Goal: Navigation & Orientation: Go to known website

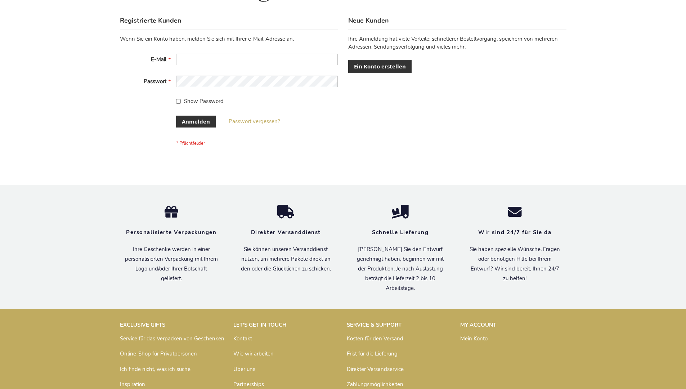
scroll to position [241, 0]
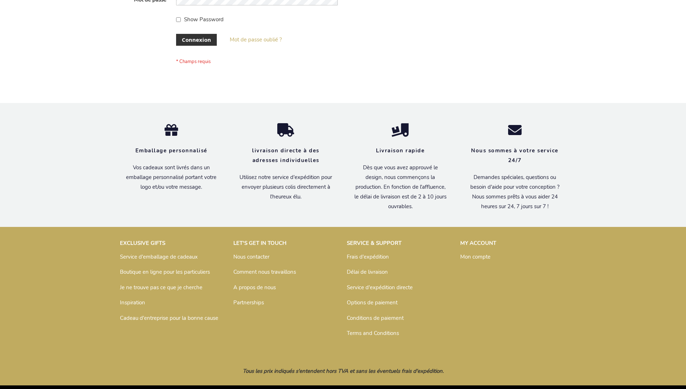
scroll to position [249, 0]
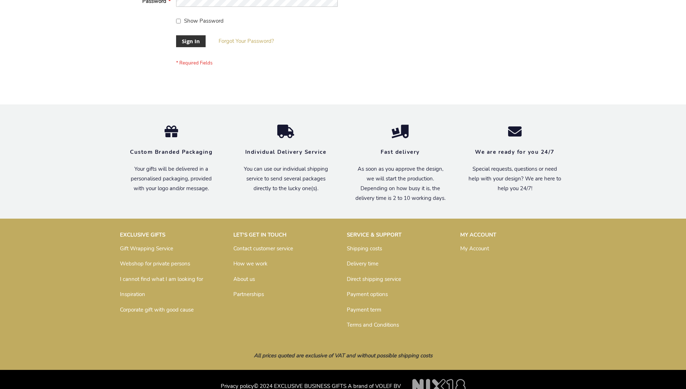
scroll to position [232, 0]
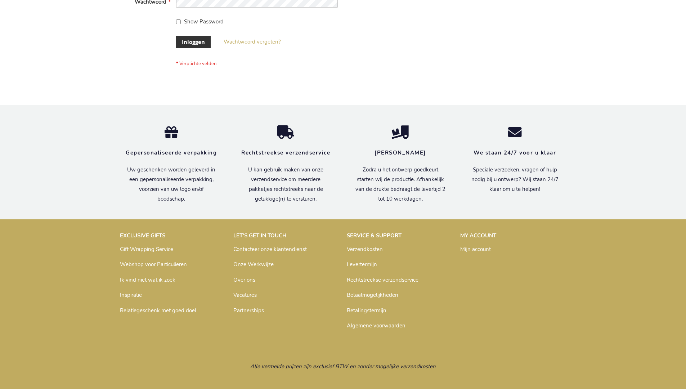
scroll to position [245, 0]
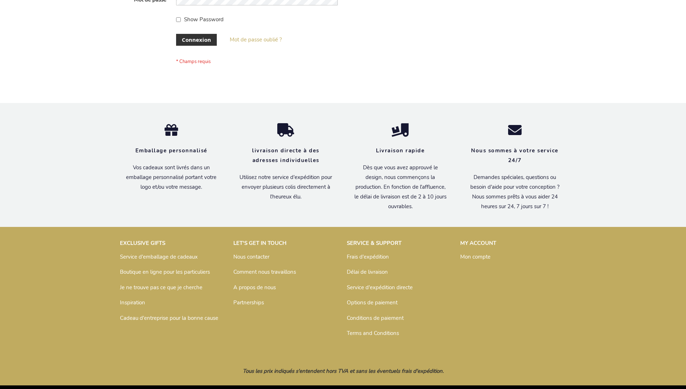
scroll to position [249, 0]
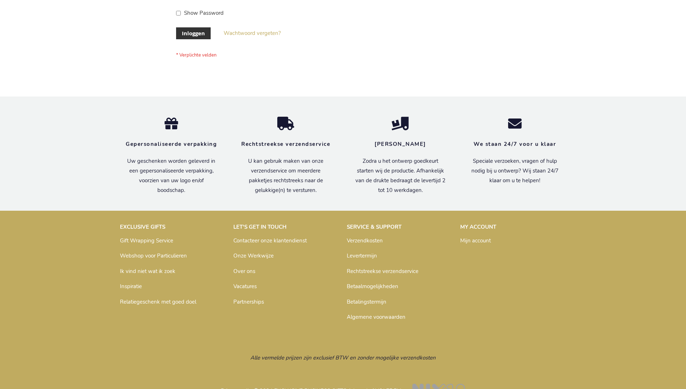
scroll to position [245, 0]
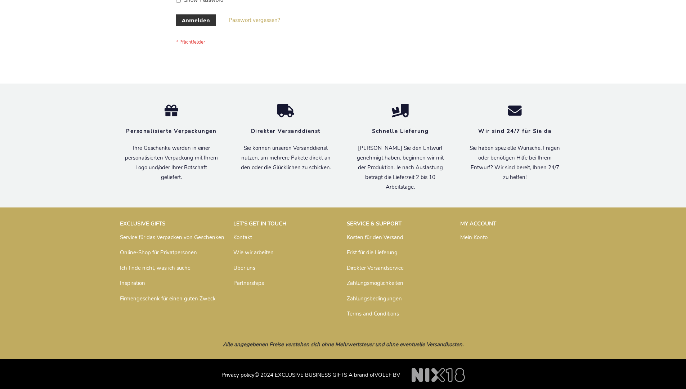
scroll to position [241, 0]
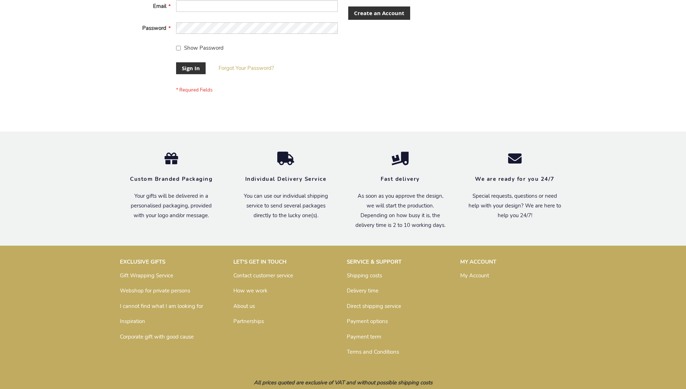
scroll to position [232, 0]
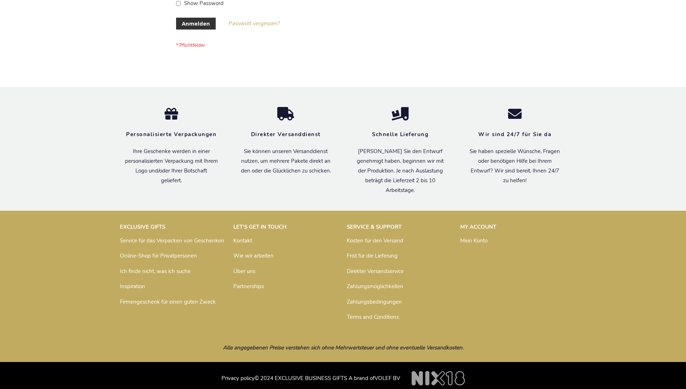
scroll to position [241, 0]
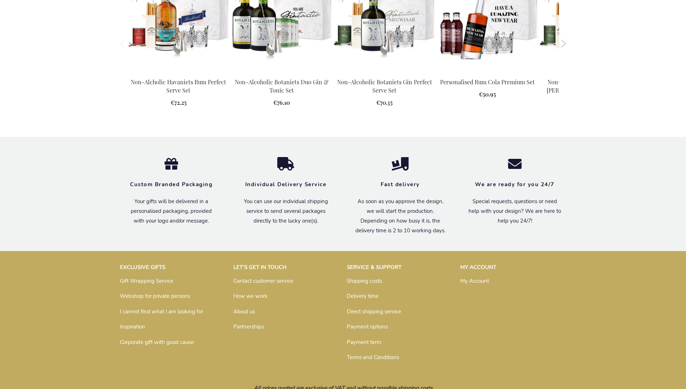
scroll to position [921, 0]
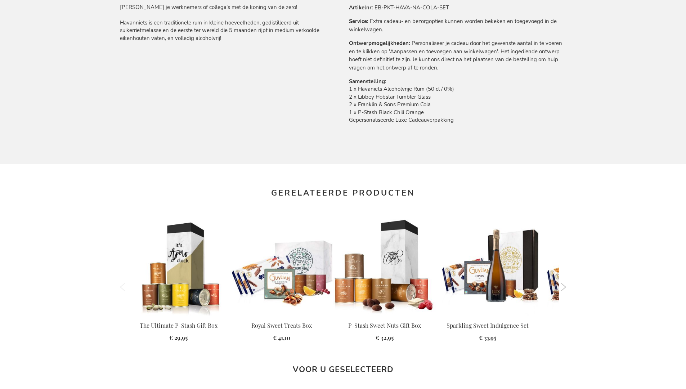
scroll to position [958, 0]
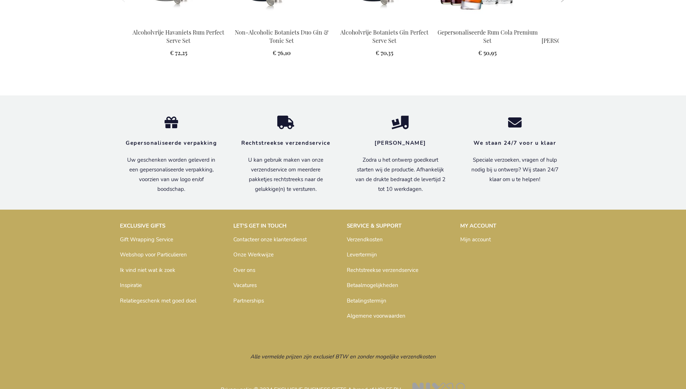
scroll to position [958, 0]
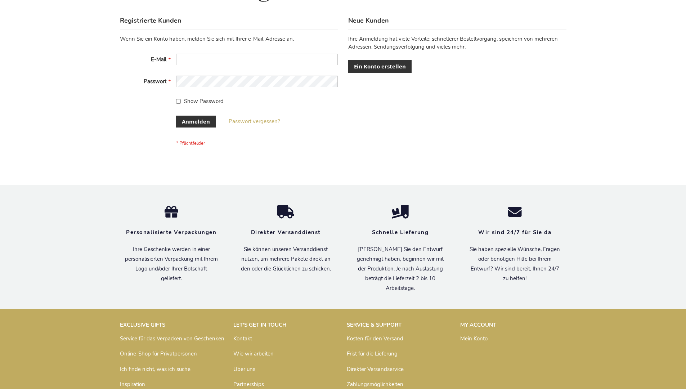
scroll to position [241, 0]
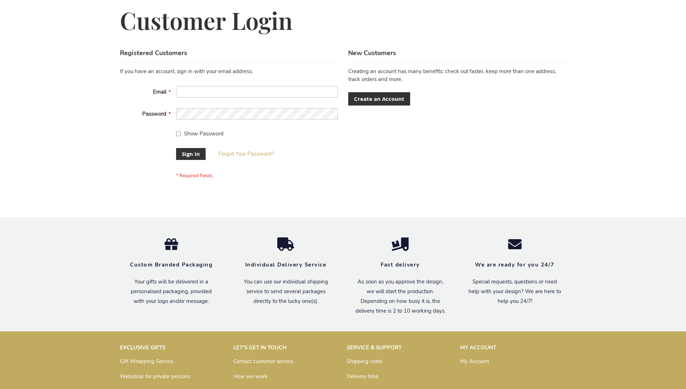
scroll to position [232, 0]
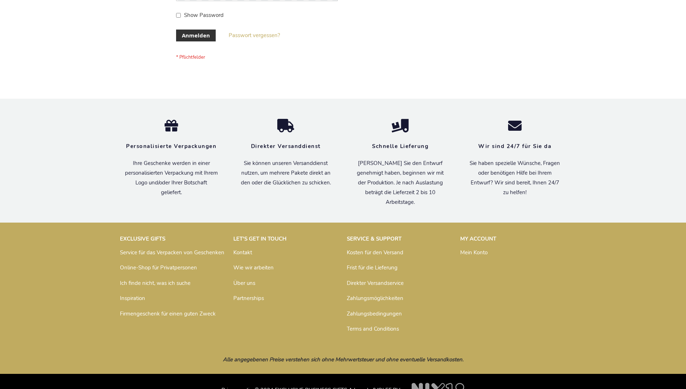
scroll to position [241, 0]
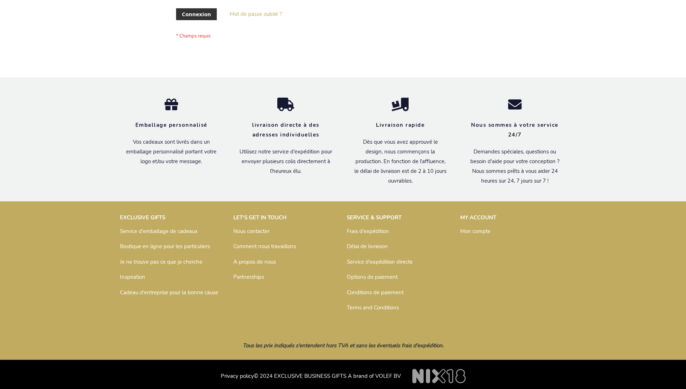
scroll to position [249, 0]
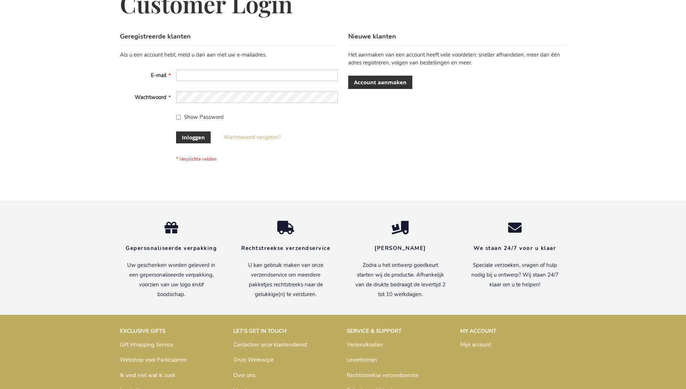
scroll to position [245, 0]
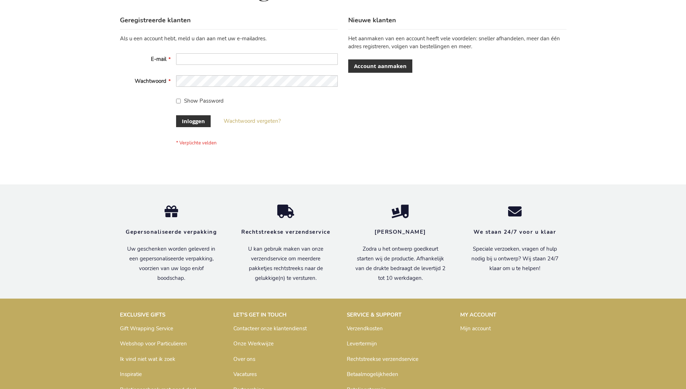
scroll to position [245, 0]
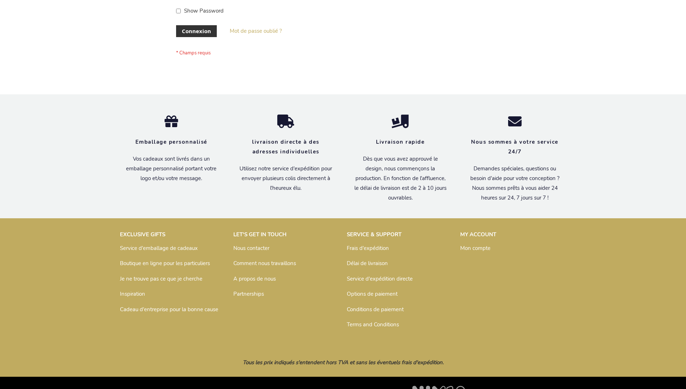
scroll to position [249, 0]
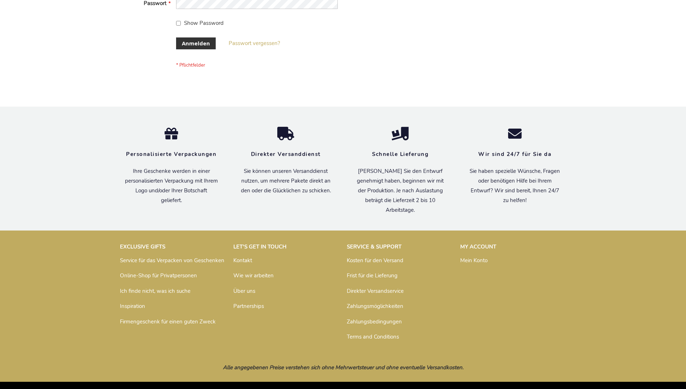
scroll to position [241, 0]
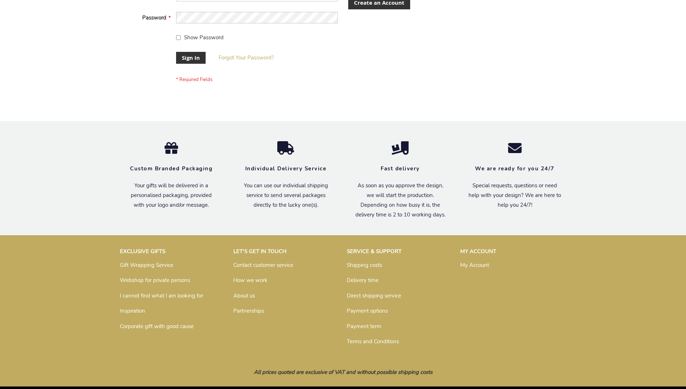
scroll to position [232, 0]
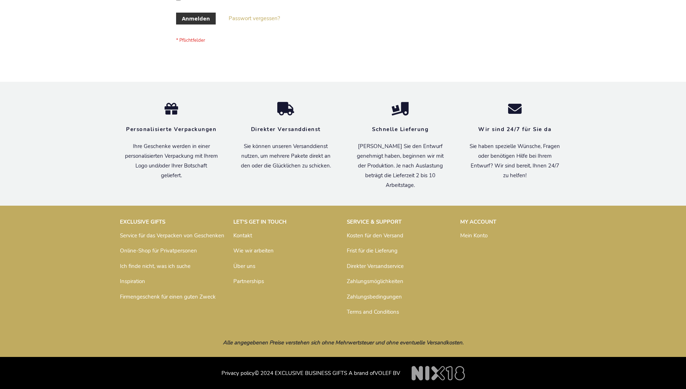
scroll to position [241, 0]
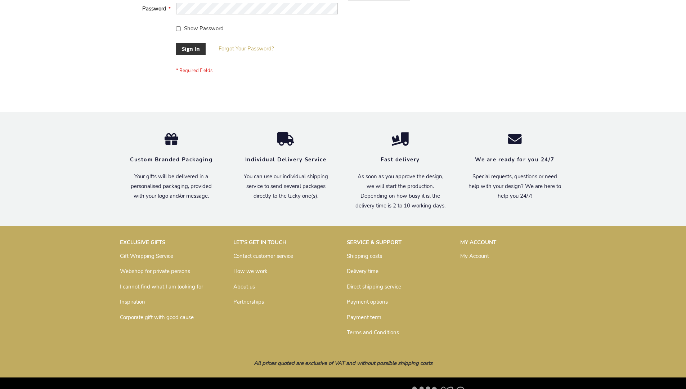
scroll to position [232, 0]
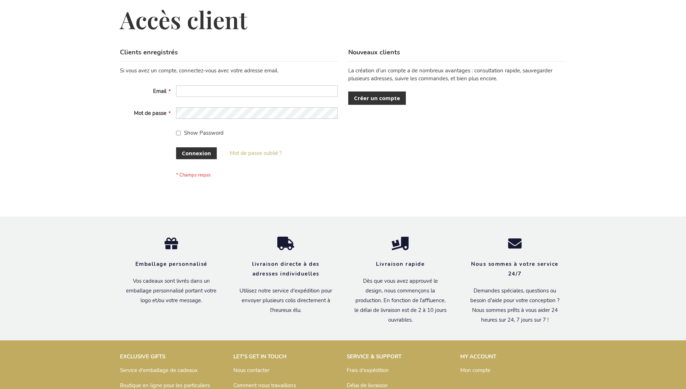
scroll to position [249, 0]
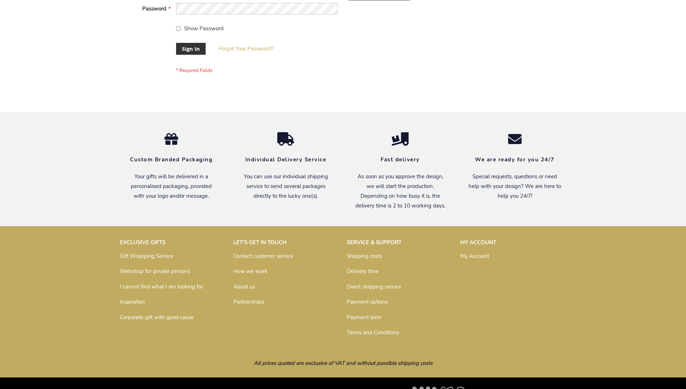
scroll to position [232, 0]
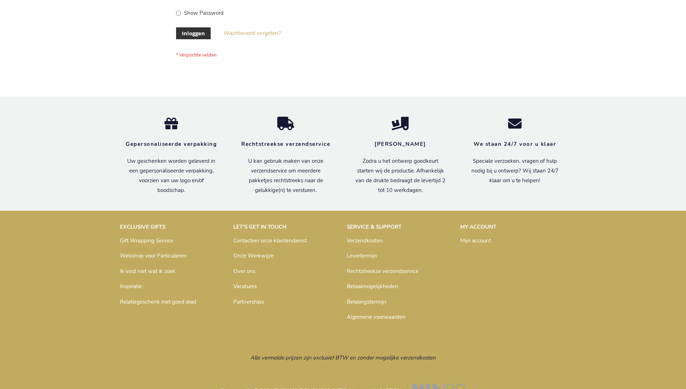
scroll to position [245, 0]
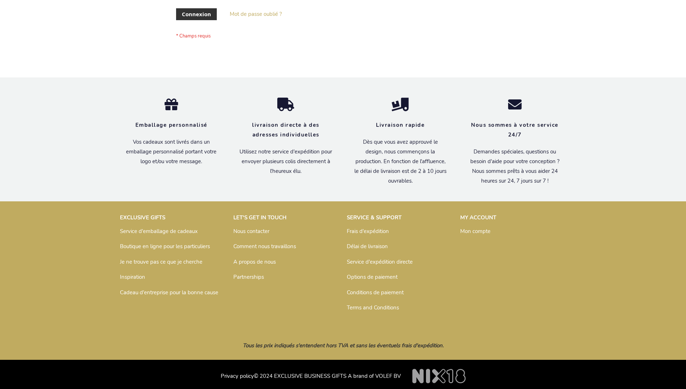
scroll to position [249, 0]
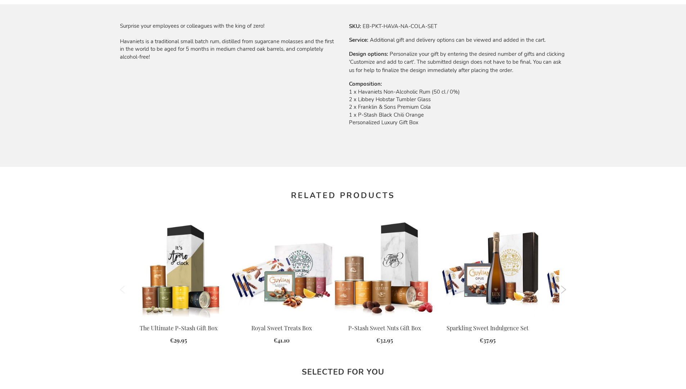
scroll to position [921, 0]
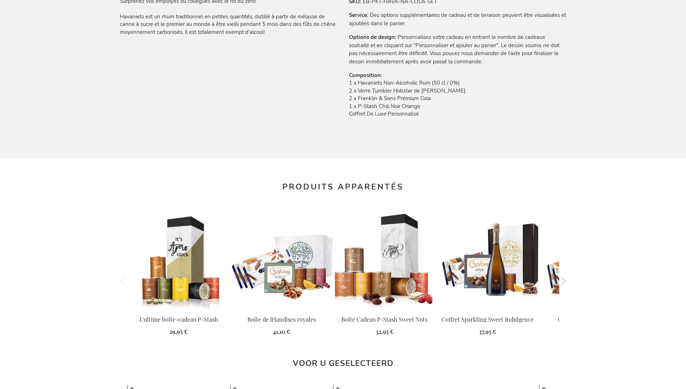
scroll to position [970, 0]
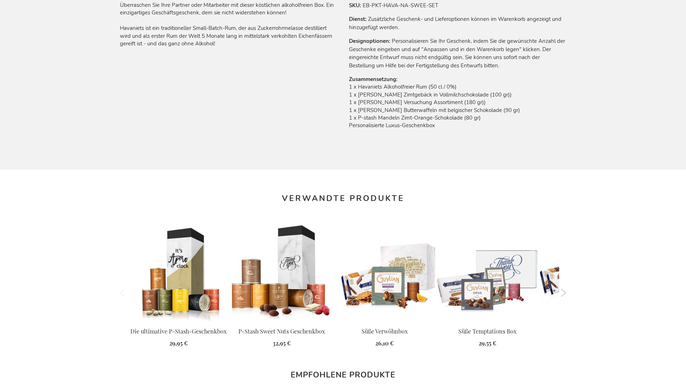
scroll to position [962, 0]
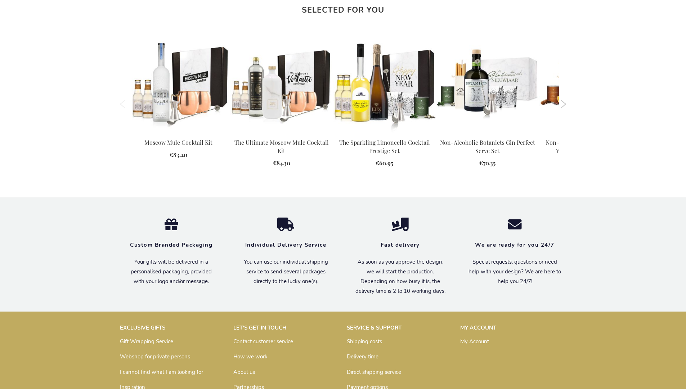
scroll to position [929, 0]
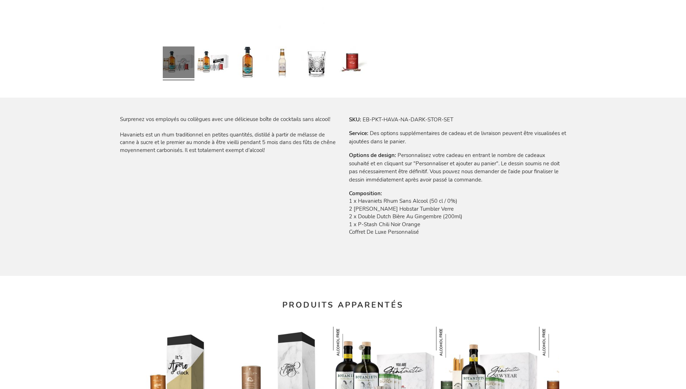
scroll to position [970, 0]
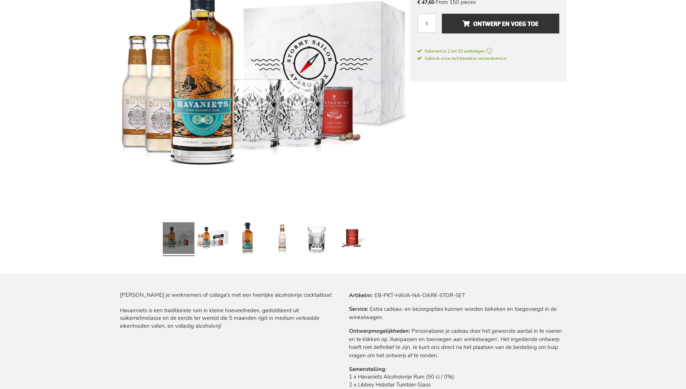
scroll to position [958, 0]
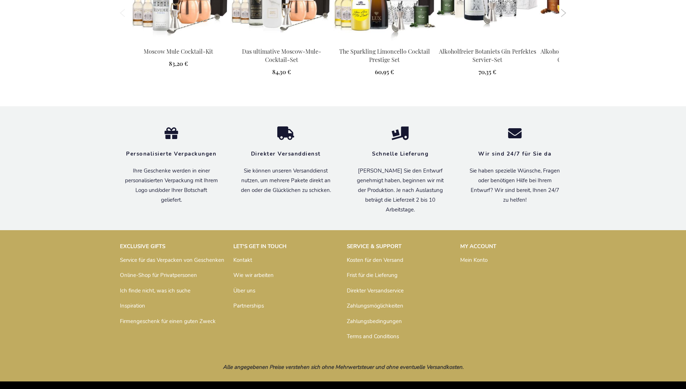
scroll to position [955, 0]
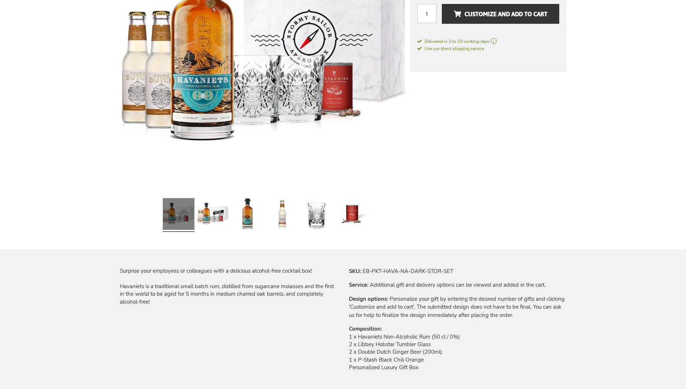
scroll to position [929, 0]
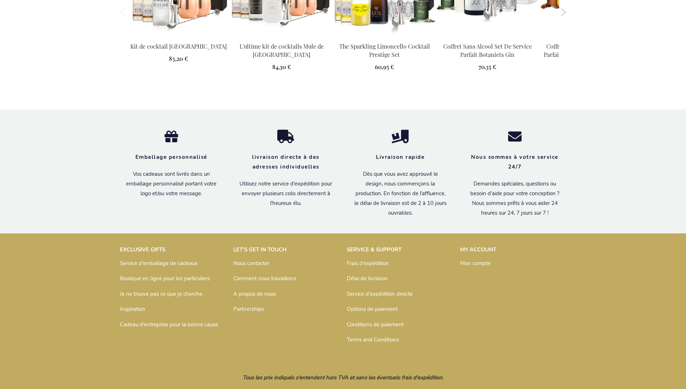
scroll to position [970, 0]
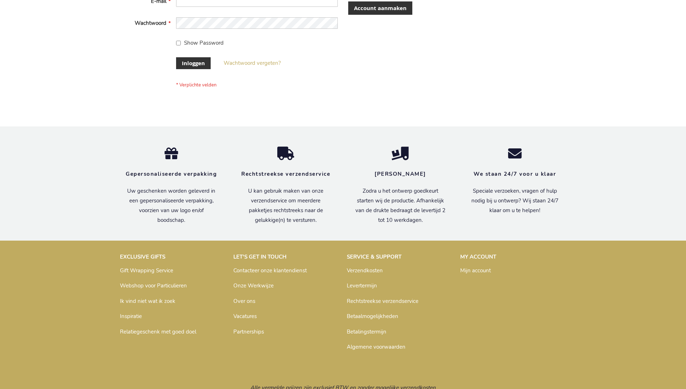
scroll to position [245, 0]
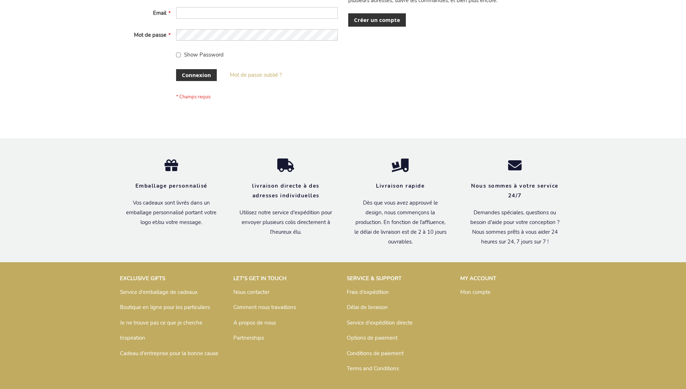
scroll to position [249, 0]
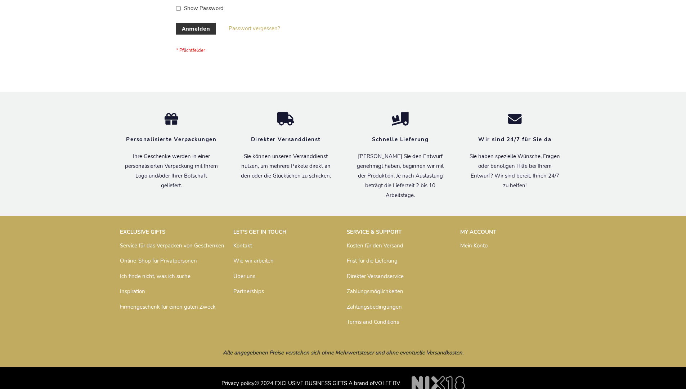
scroll to position [241, 0]
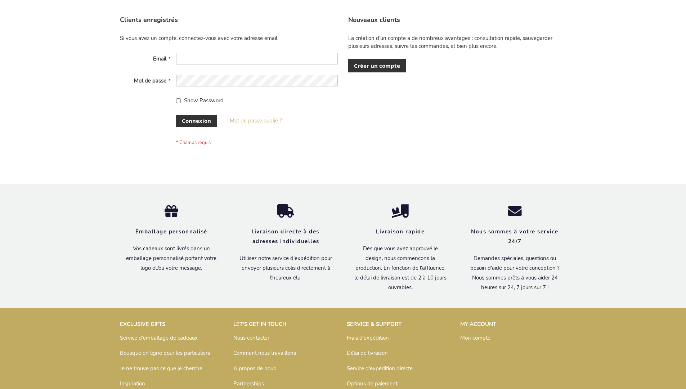
scroll to position [249, 0]
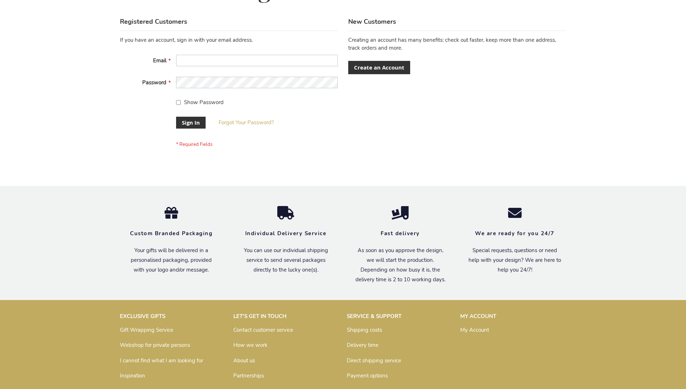
scroll to position [232, 0]
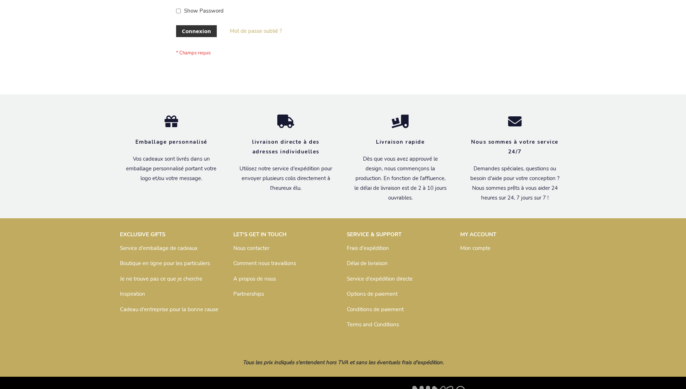
scroll to position [249, 0]
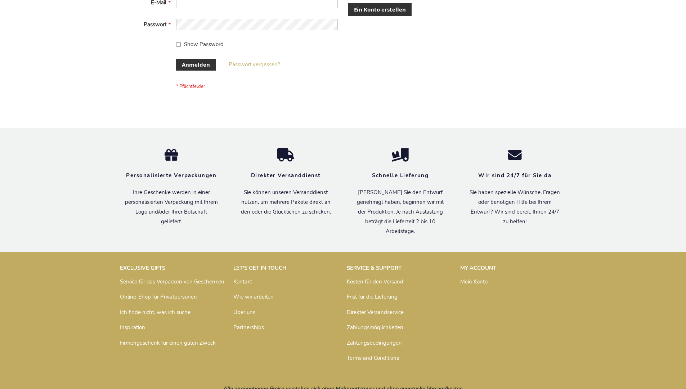
scroll to position [241, 0]
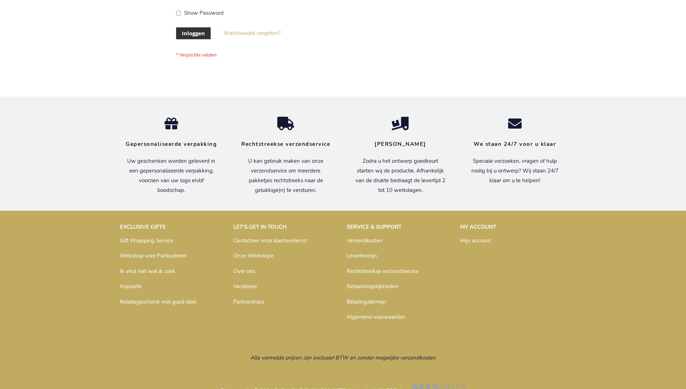
scroll to position [245, 0]
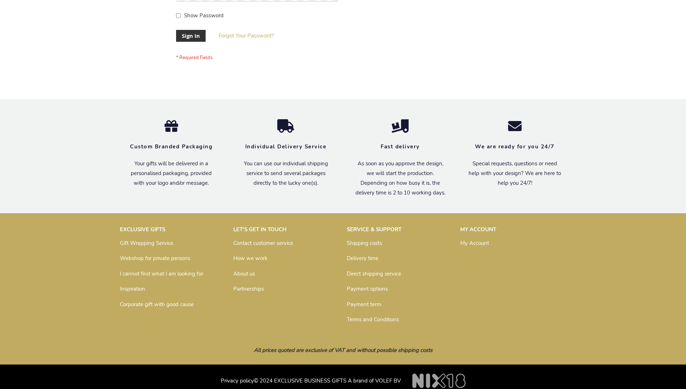
scroll to position [232, 0]
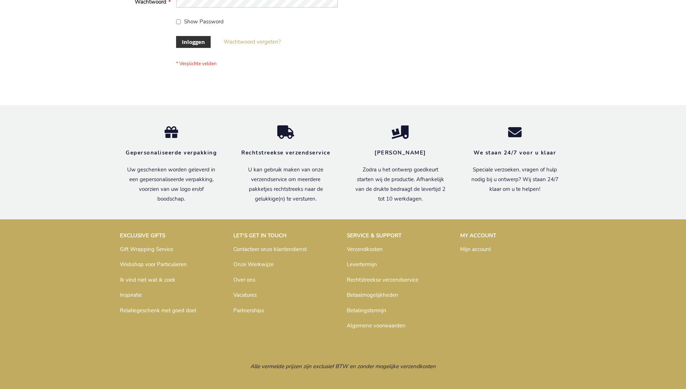
scroll to position [245, 0]
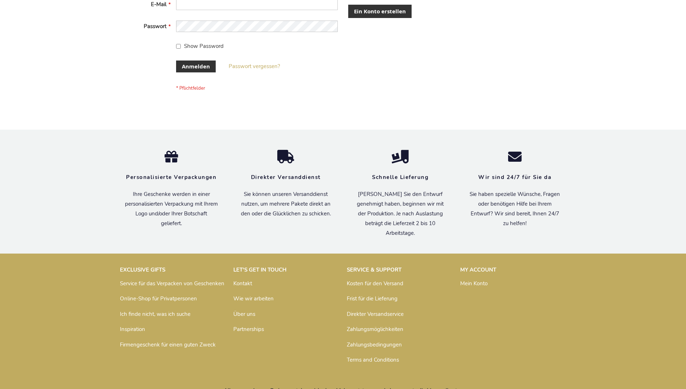
scroll to position [236, 0]
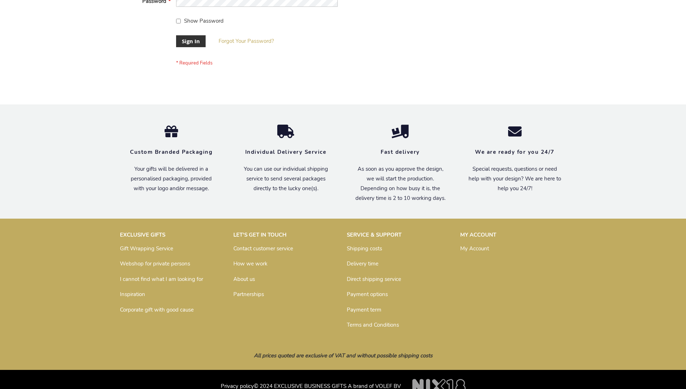
scroll to position [232, 0]
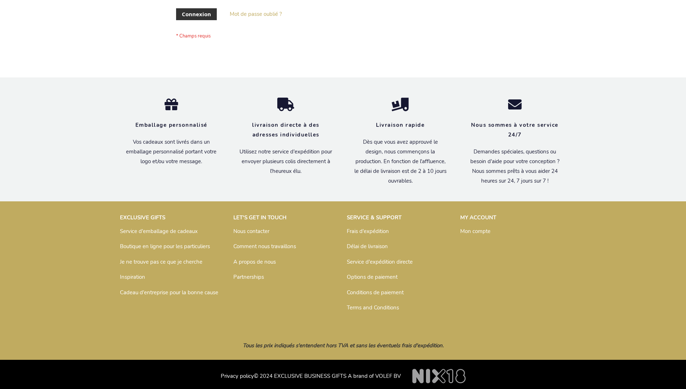
scroll to position [249, 0]
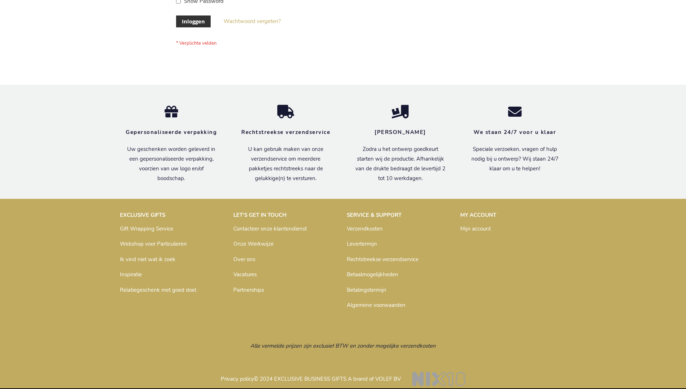
scroll to position [245, 0]
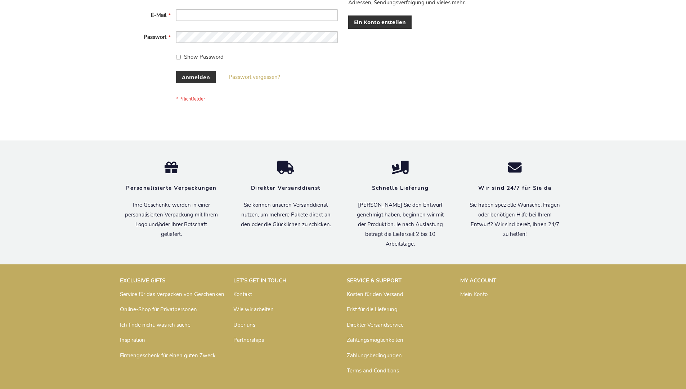
scroll to position [241, 0]
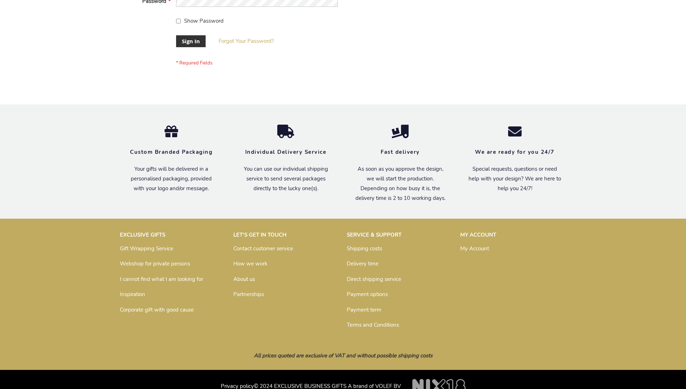
scroll to position [232, 0]
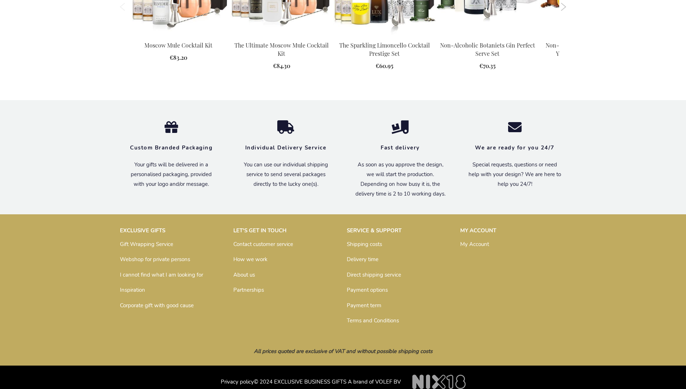
scroll to position [929, 0]
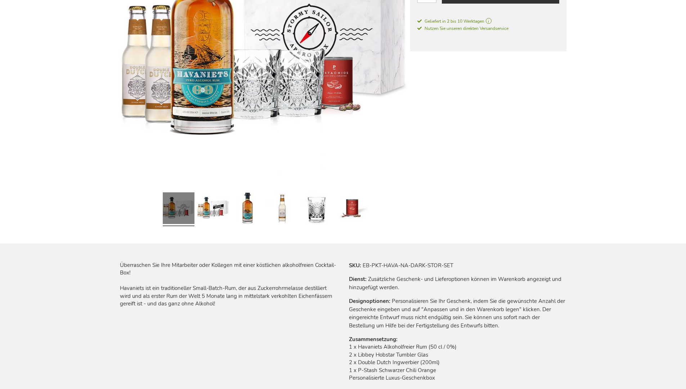
scroll to position [955, 0]
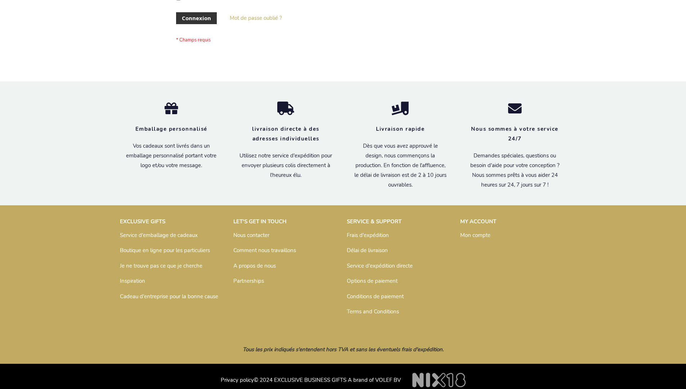
scroll to position [249, 0]
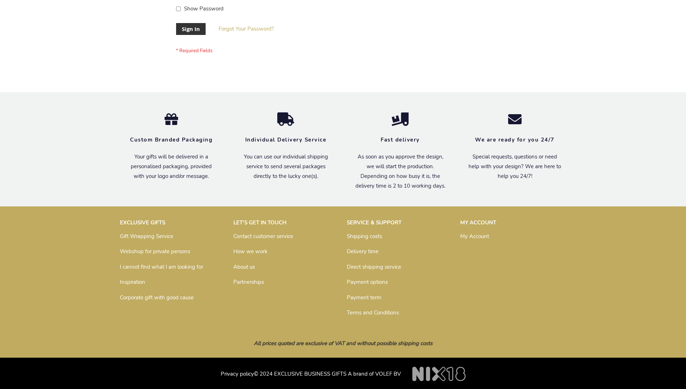
scroll to position [232, 0]
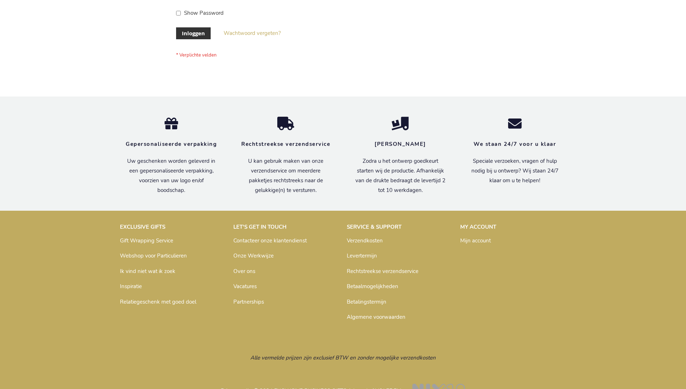
scroll to position [245, 0]
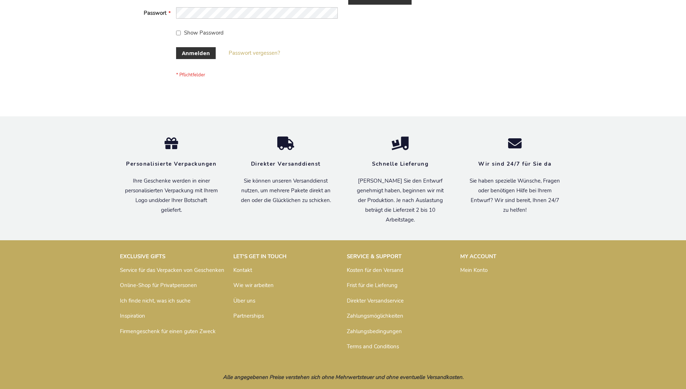
scroll to position [241, 0]
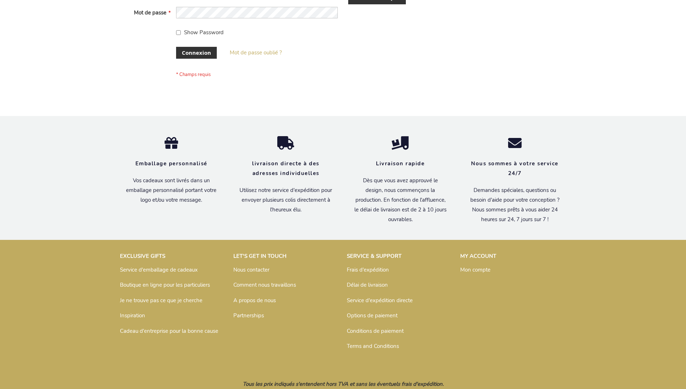
scroll to position [243, 0]
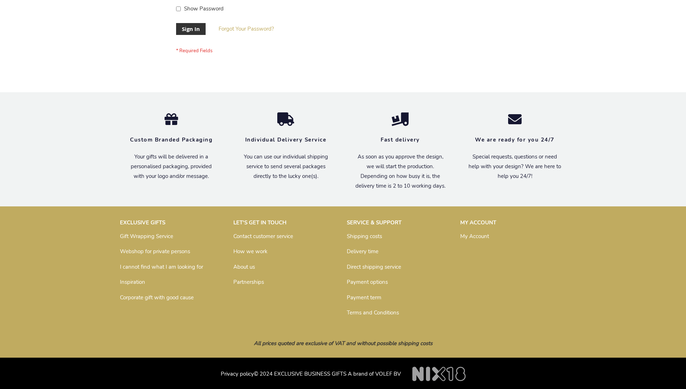
scroll to position [232, 0]
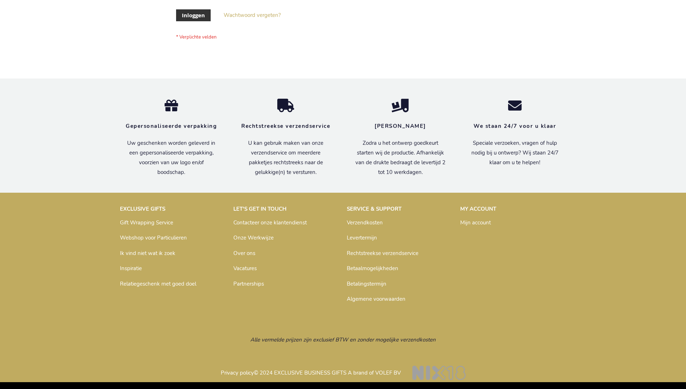
scroll to position [245, 0]
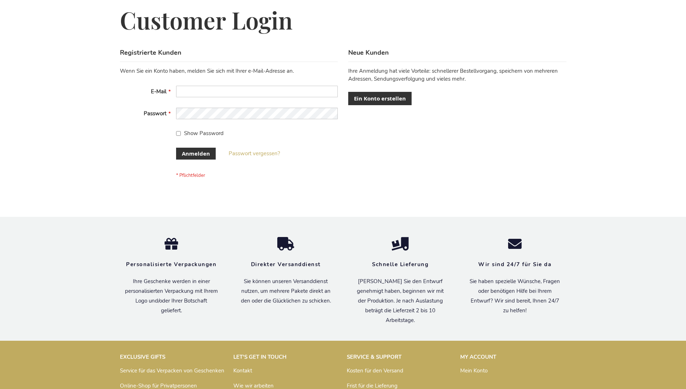
scroll to position [241, 0]
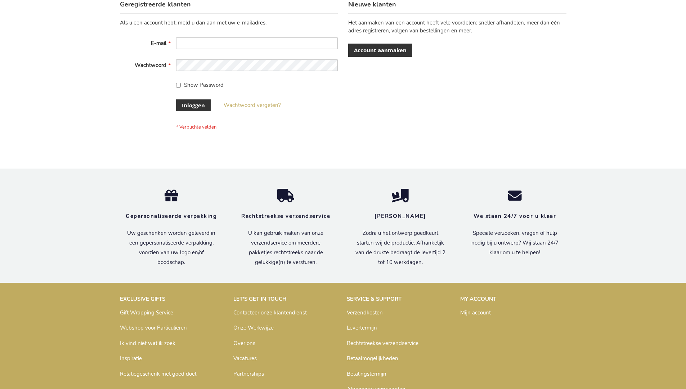
scroll to position [245, 0]
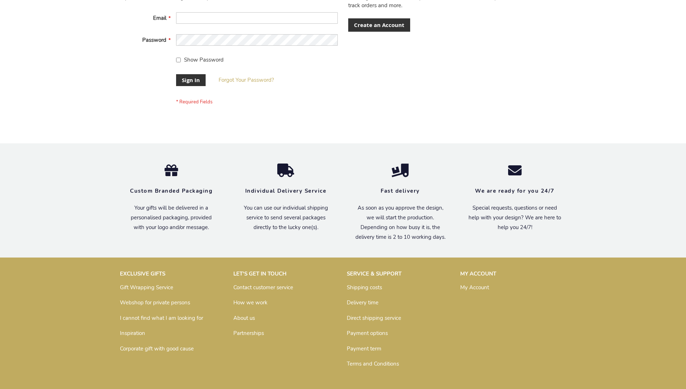
scroll to position [232, 0]
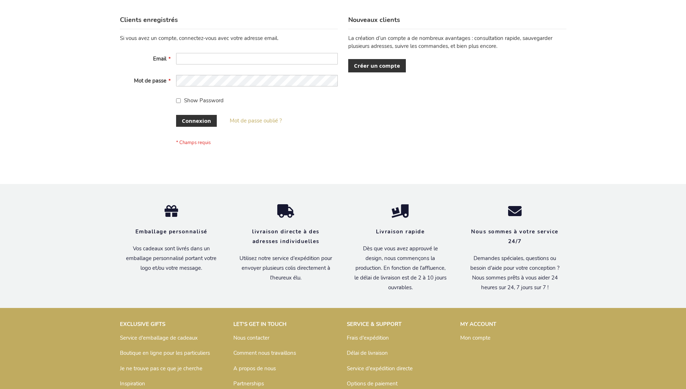
scroll to position [249, 0]
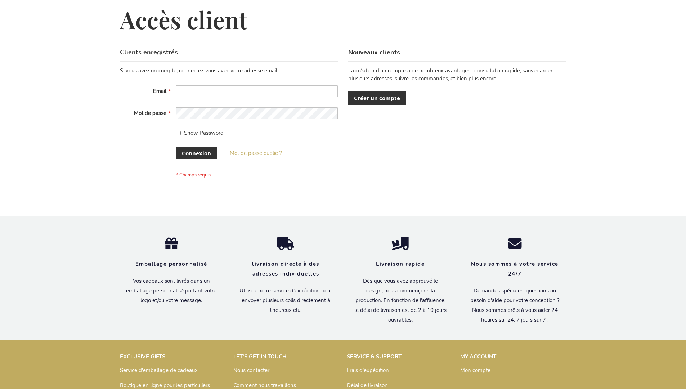
scroll to position [249, 0]
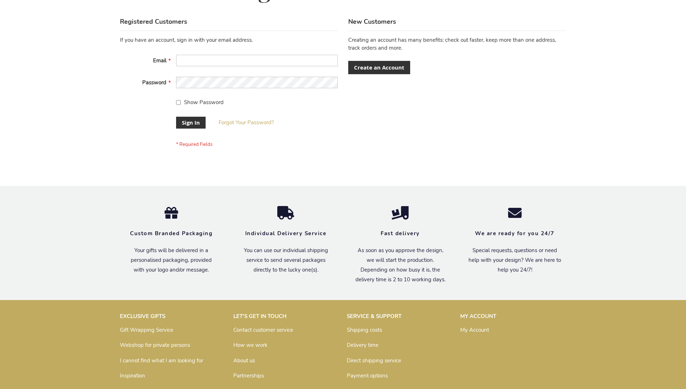
scroll to position [232, 0]
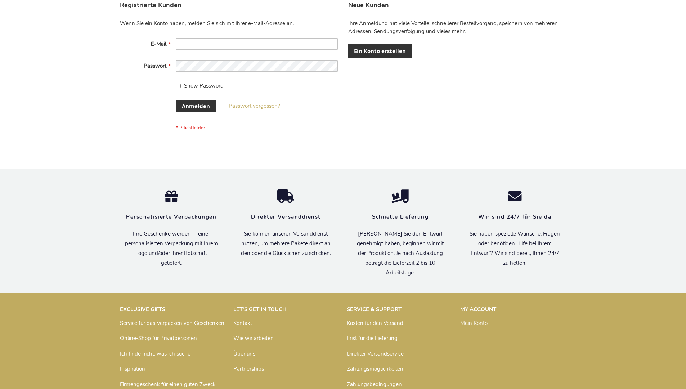
scroll to position [241, 0]
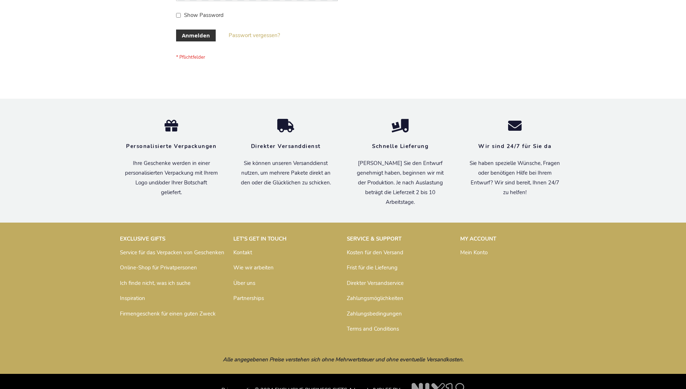
scroll to position [241, 0]
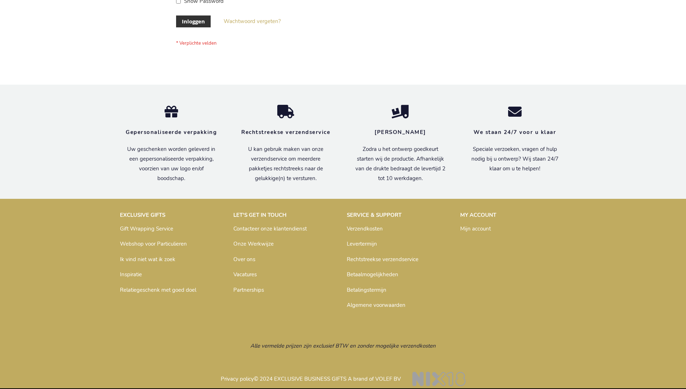
scroll to position [245, 0]
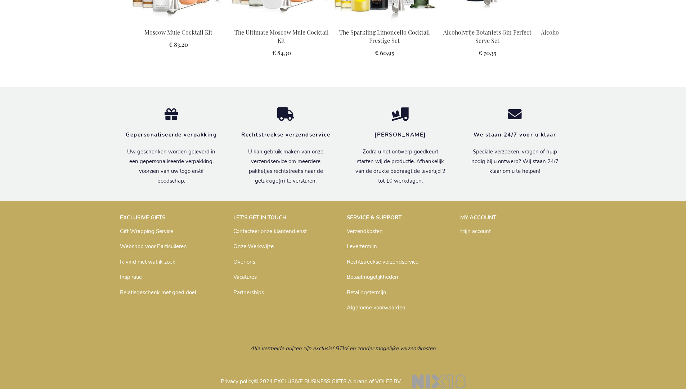
scroll to position [958, 0]
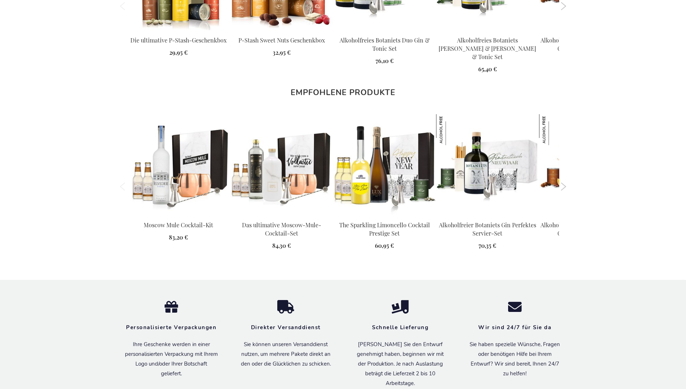
scroll to position [955, 0]
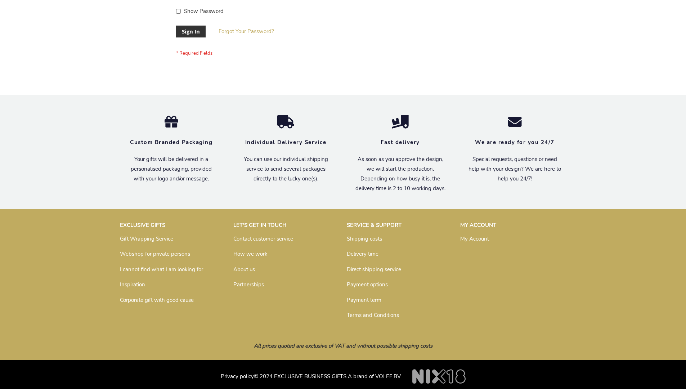
scroll to position [232, 0]
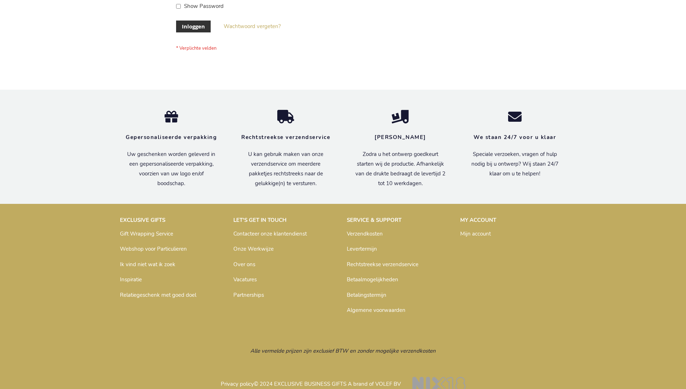
scroll to position [245, 0]
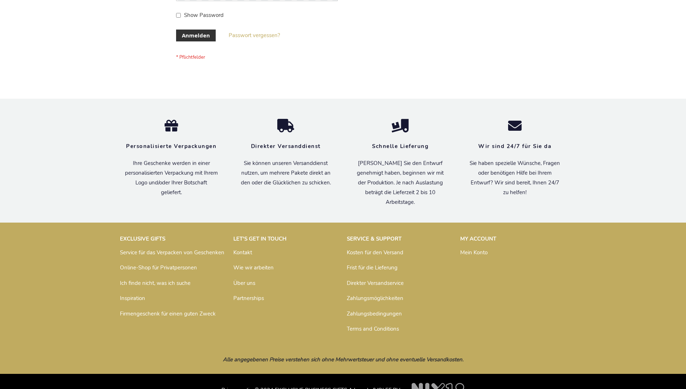
scroll to position [241, 0]
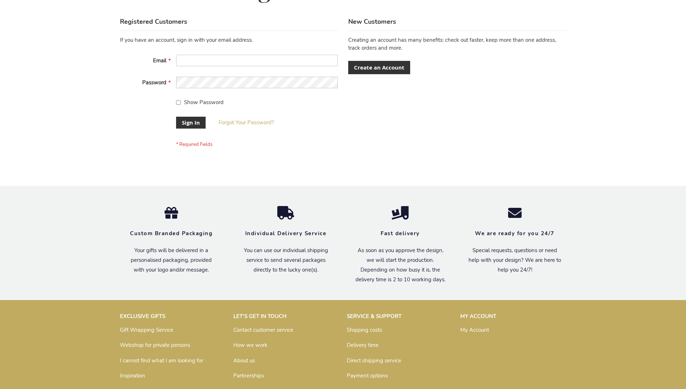
scroll to position [232, 0]
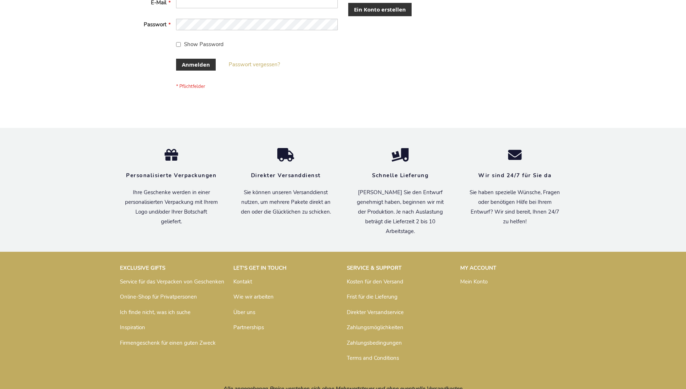
scroll to position [241, 0]
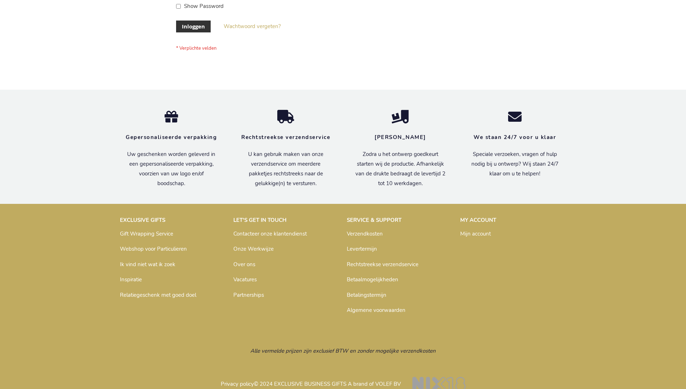
scroll to position [245, 0]
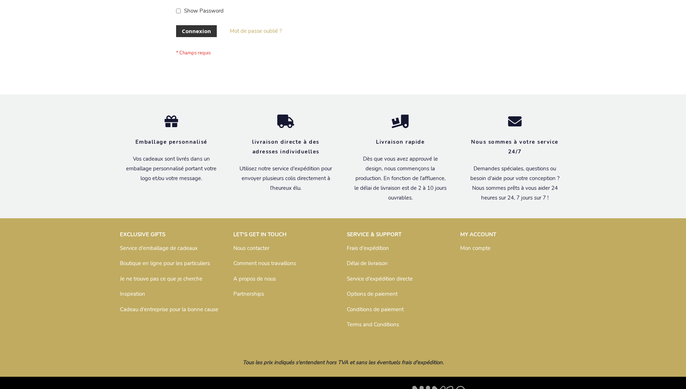
scroll to position [249, 0]
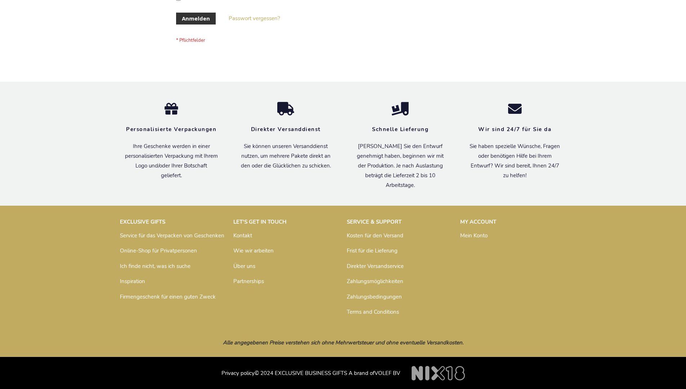
scroll to position [241, 0]
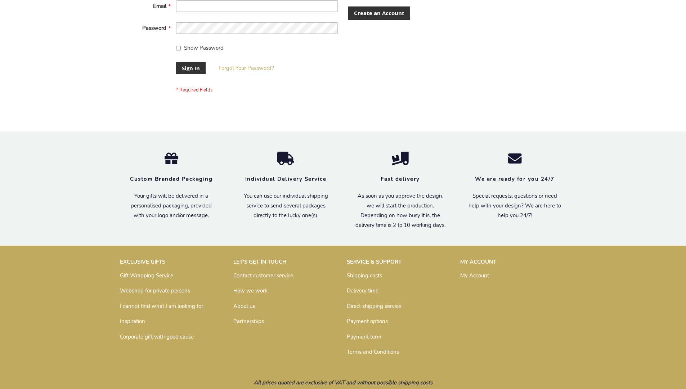
scroll to position [232, 0]
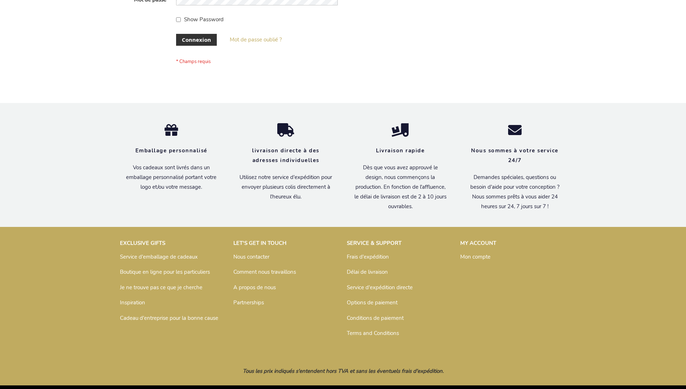
scroll to position [249, 0]
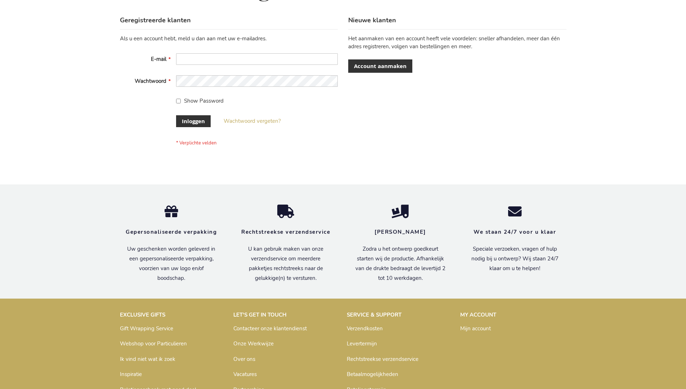
scroll to position [245, 0]
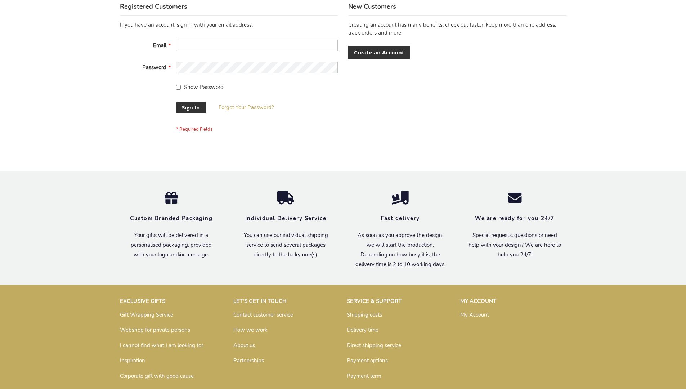
scroll to position [232, 0]
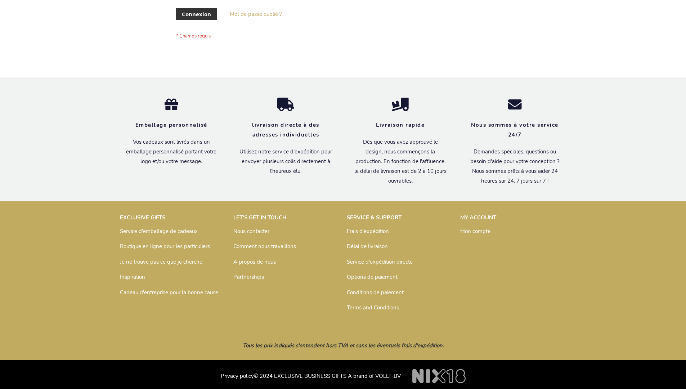
scroll to position [249, 0]
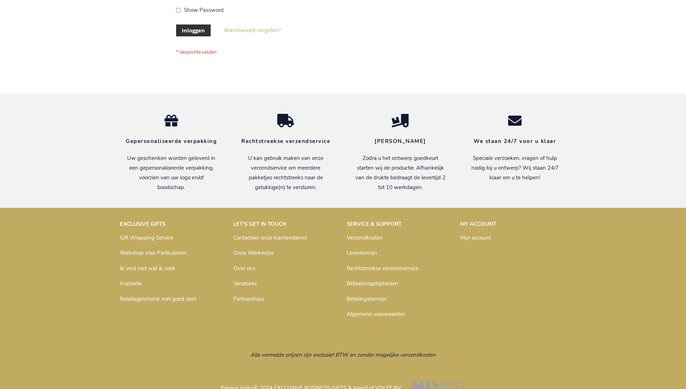
scroll to position [239, 0]
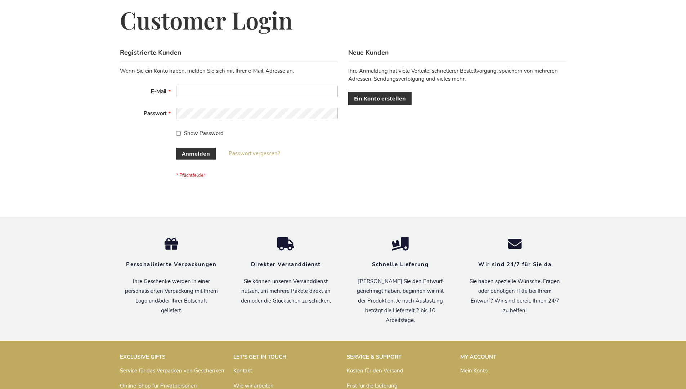
scroll to position [241, 0]
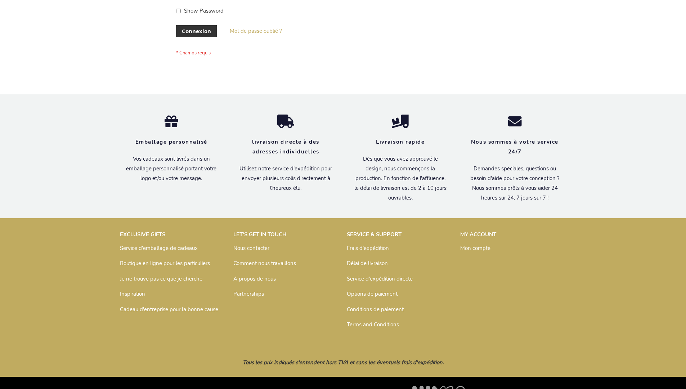
scroll to position [249, 0]
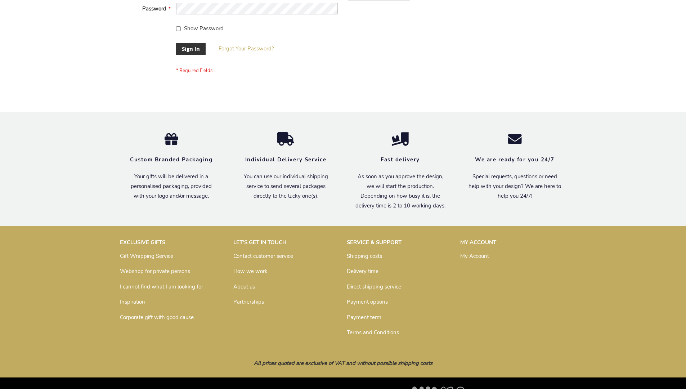
scroll to position [232, 0]
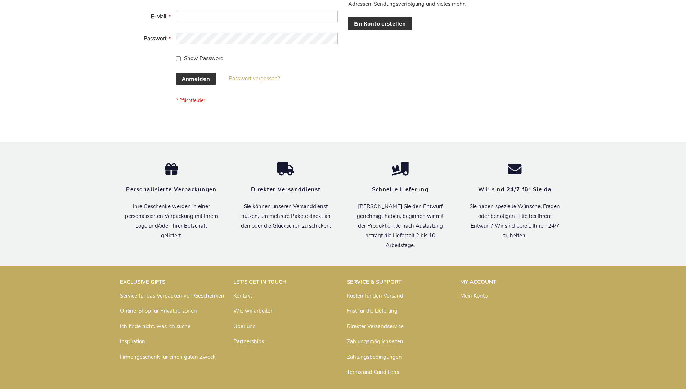
scroll to position [236, 0]
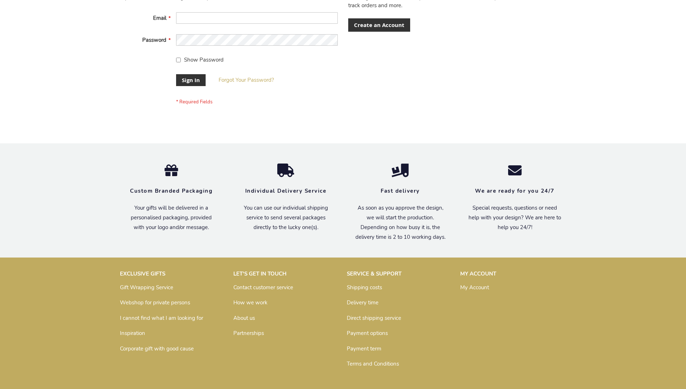
scroll to position [232, 0]
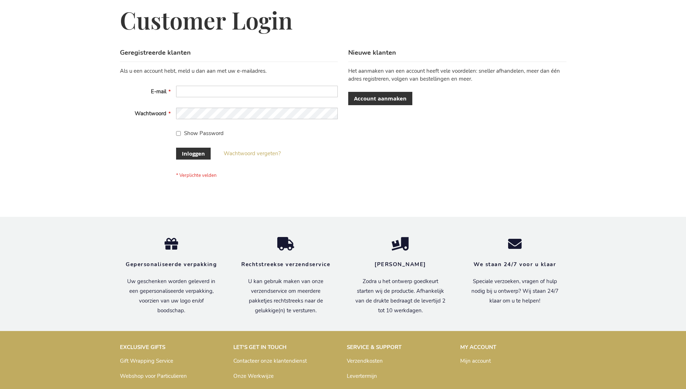
scroll to position [245, 0]
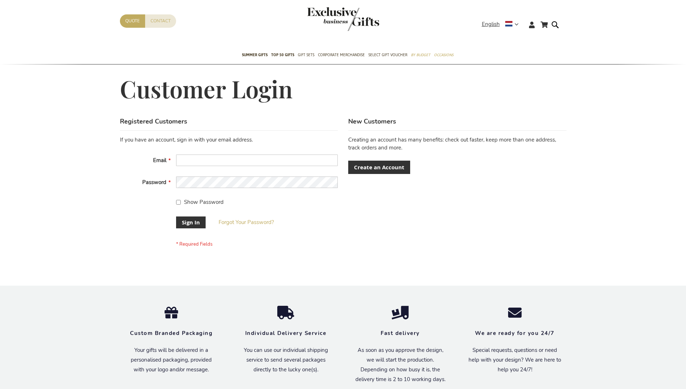
scroll to position [232, 0]
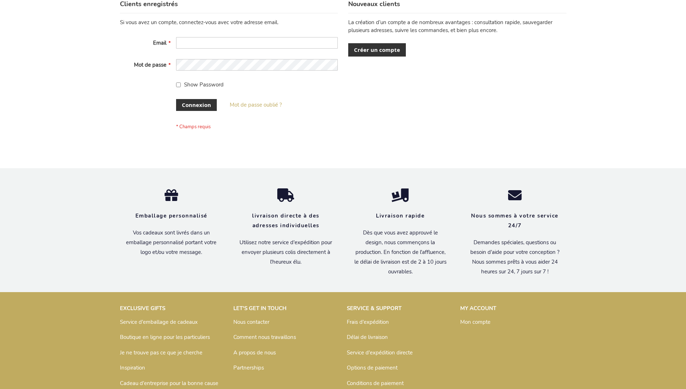
scroll to position [249, 0]
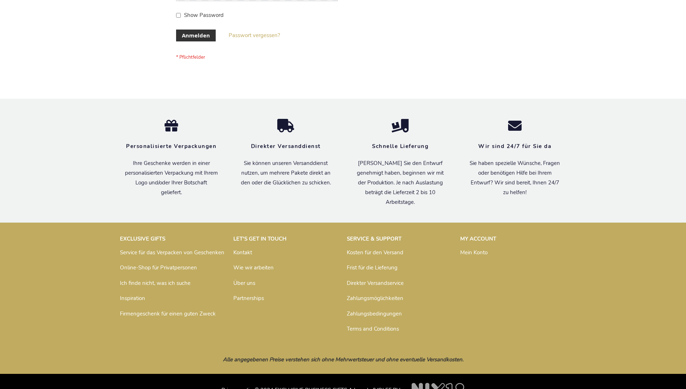
scroll to position [241, 0]
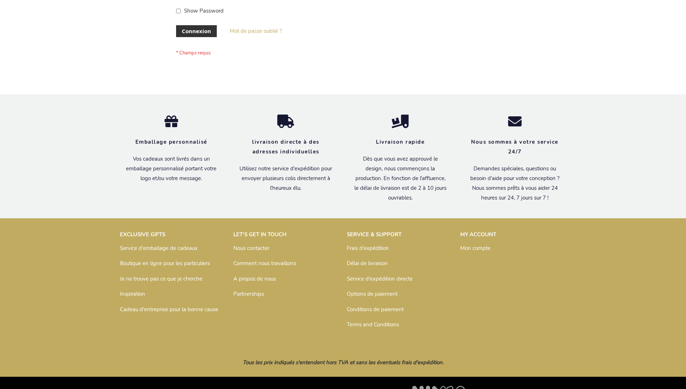
scroll to position [249, 0]
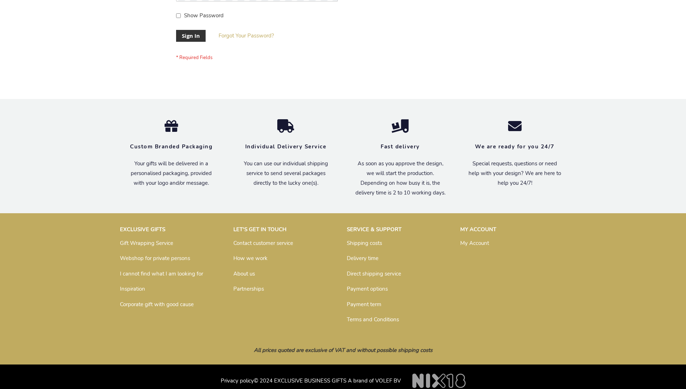
scroll to position [232, 0]
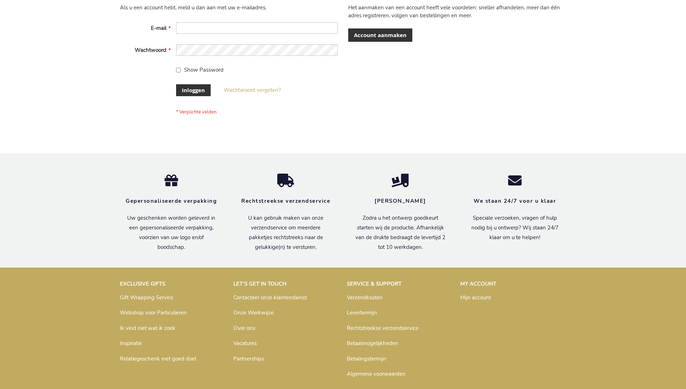
scroll to position [245, 0]
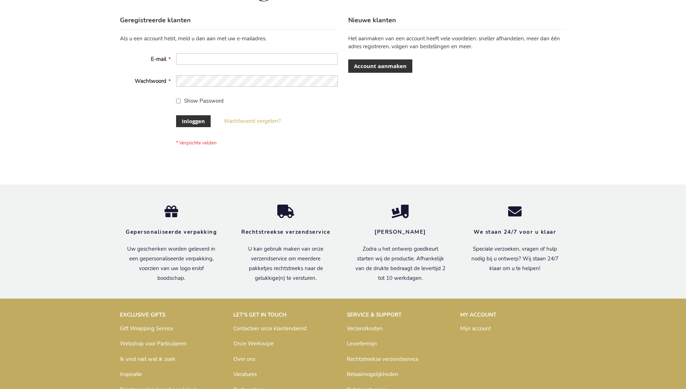
scroll to position [245, 0]
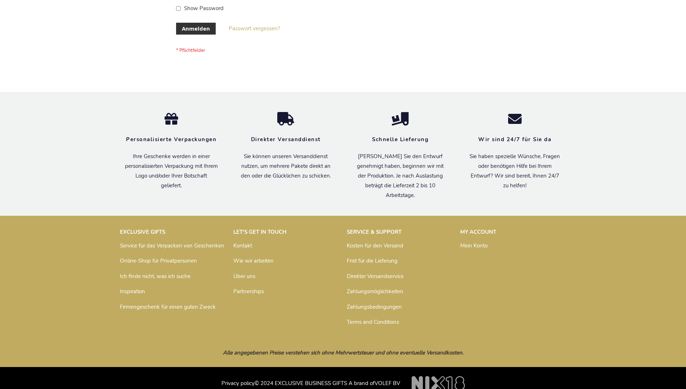
scroll to position [241, 0]
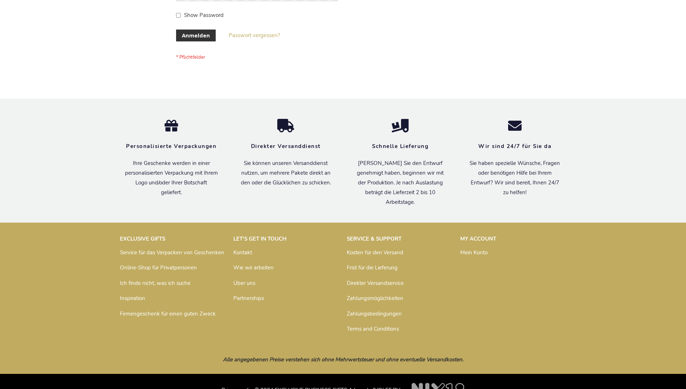
scroll to position [241, 0]
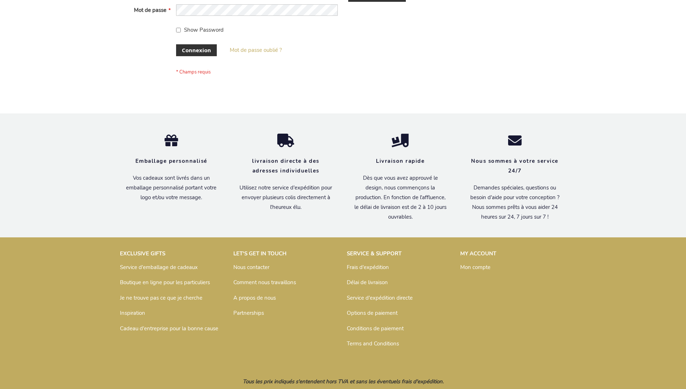
scroll to position [249, 0]
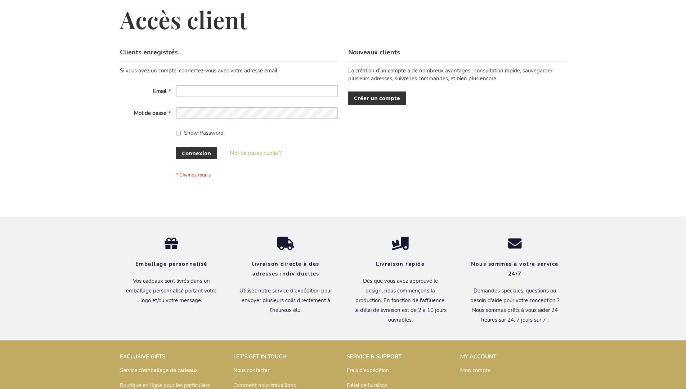
scroll to position [249, 0]
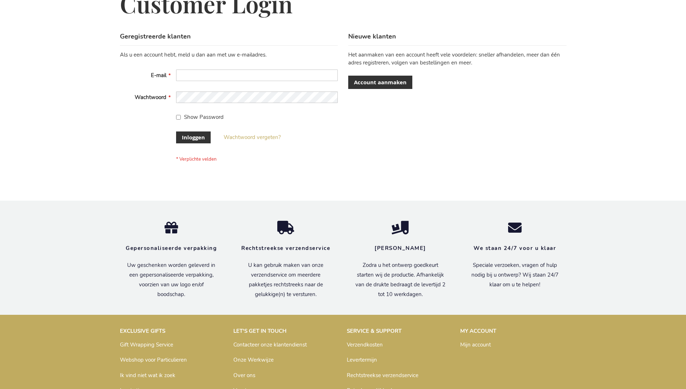
scroll to position [245, 0]
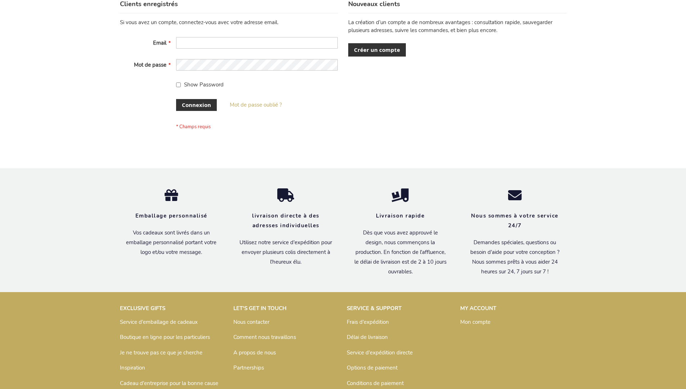
scroll to position [249, 0]
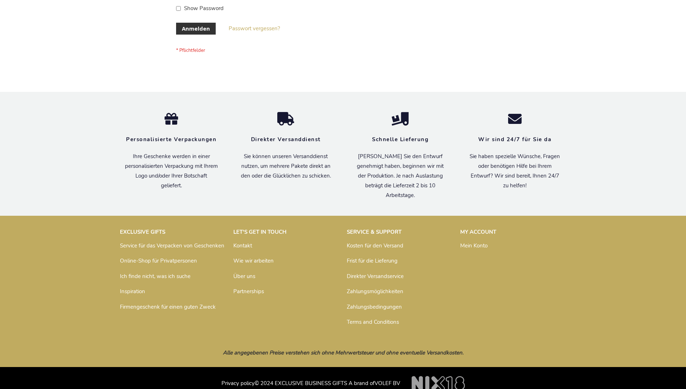
scroll to position [241, 0]
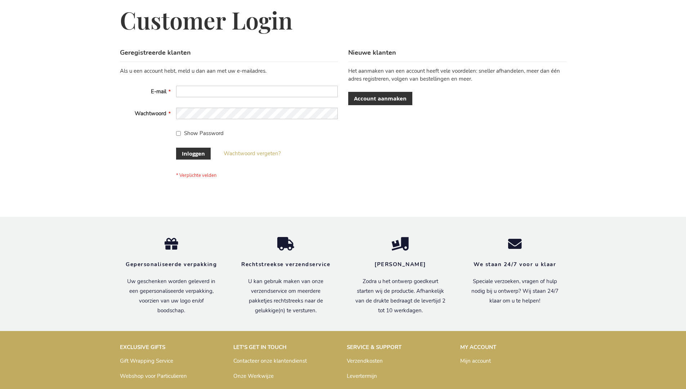
scroll to position [245, 0]
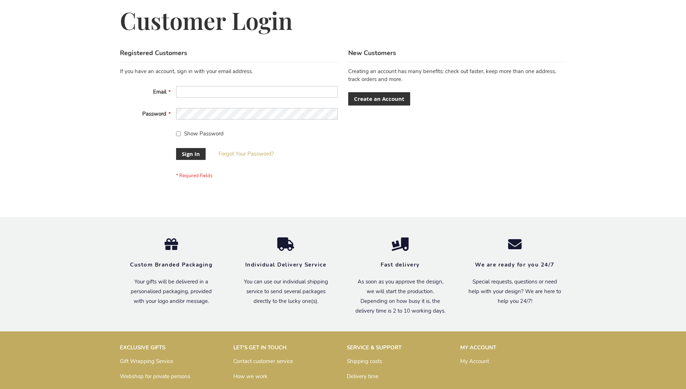
scroll to position [232, 0]
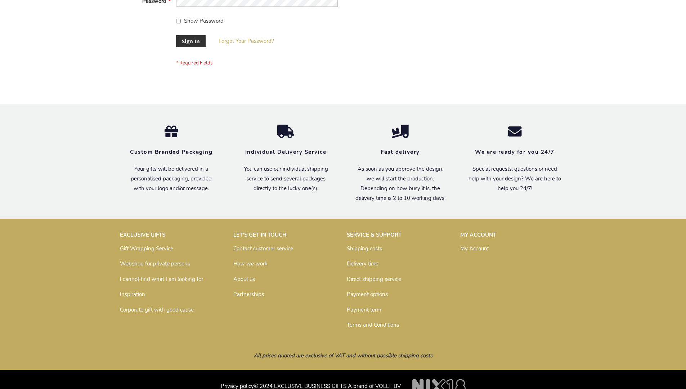
scroll to position [232, 0]
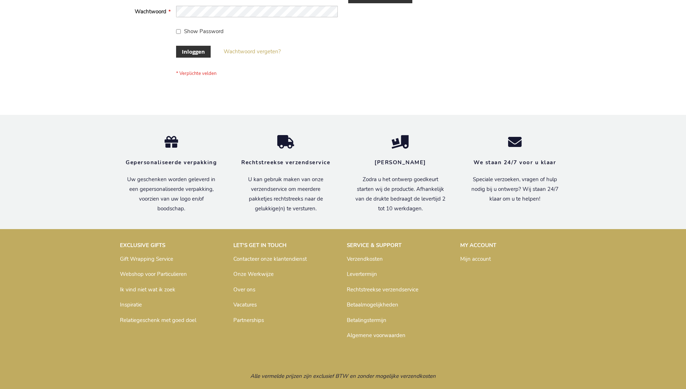
scroll to position [245, 0]
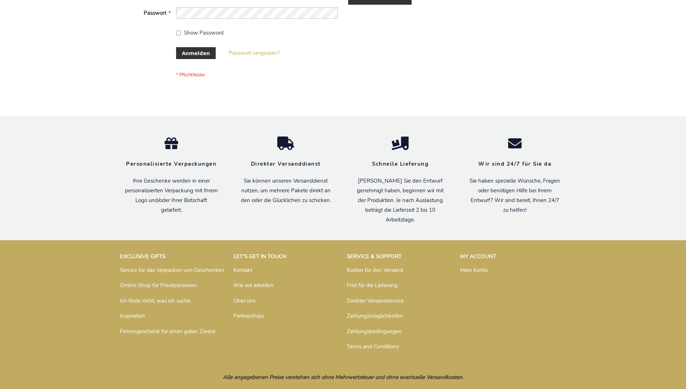
scroll to position [241, 0]
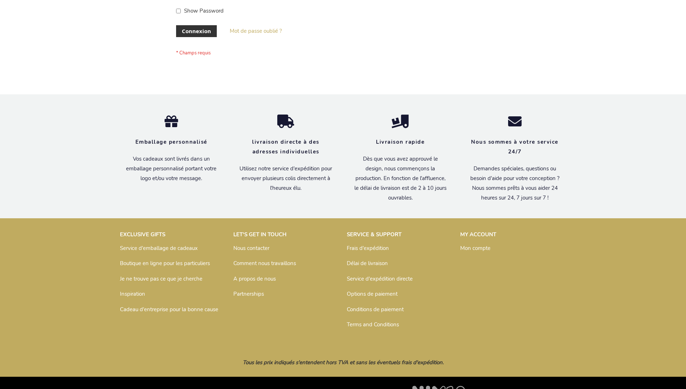
scroll to position [249, 0]
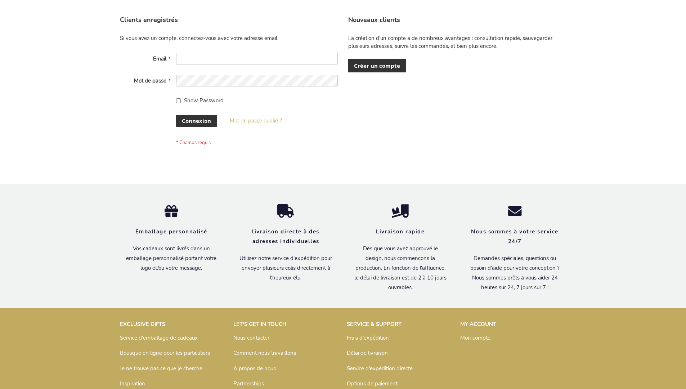
scroll to position [249, 0]
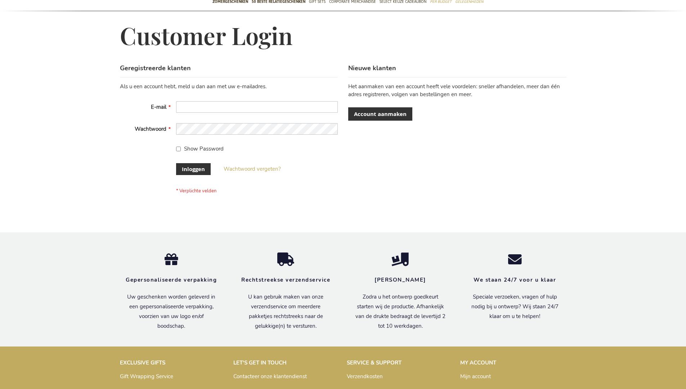
scroll to position [245, 0]
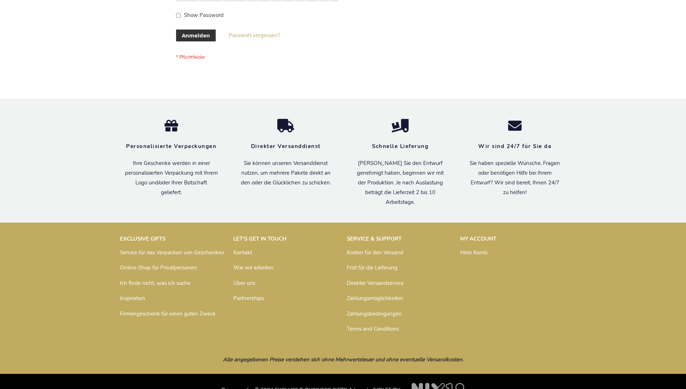
scroll to position [241, 0]
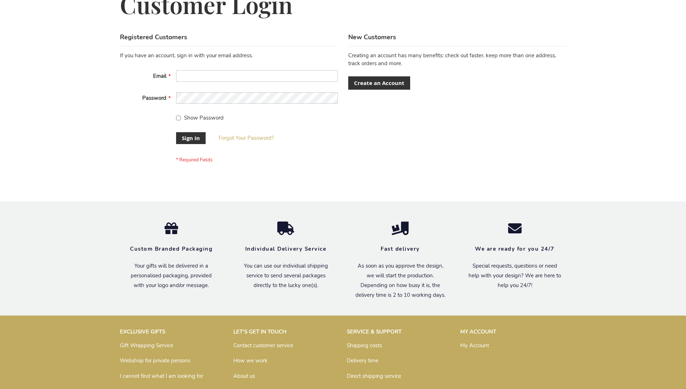
scroll to position [232, 0]
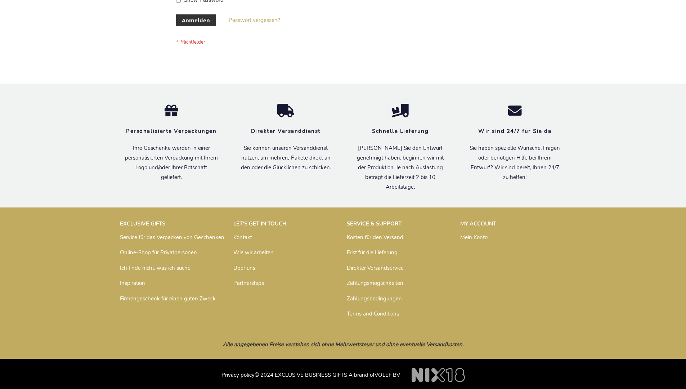
scroll to position [241, 0]
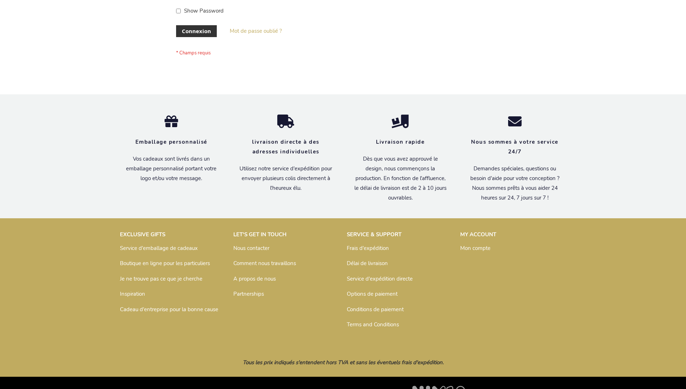
scroll to position [249, 0]
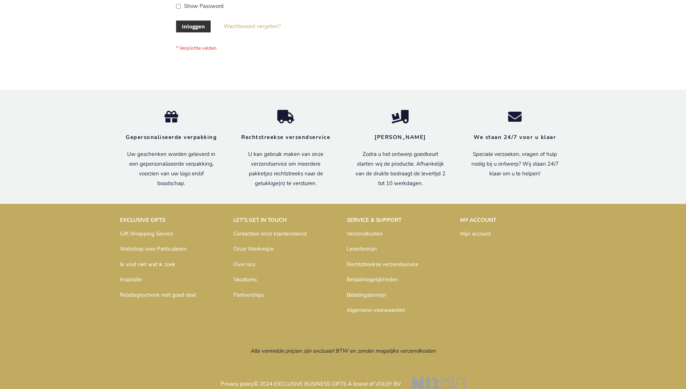
scroll to position [245, 0]
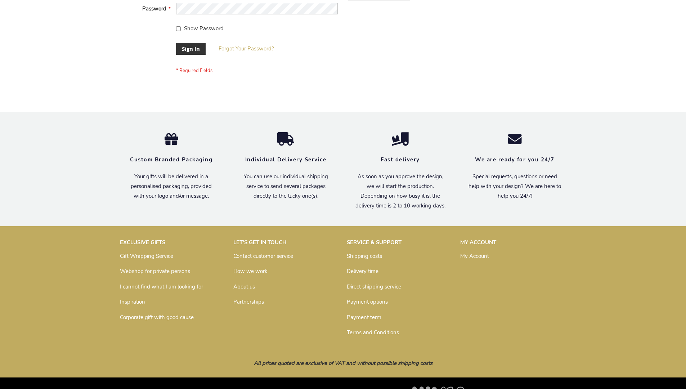
scroll to position [232, 0]
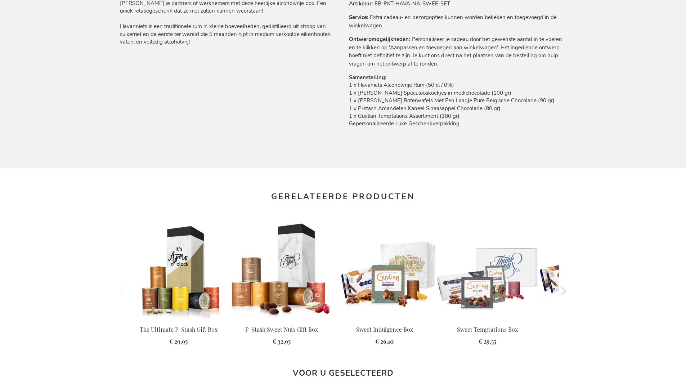
scroll to position [966, 0]
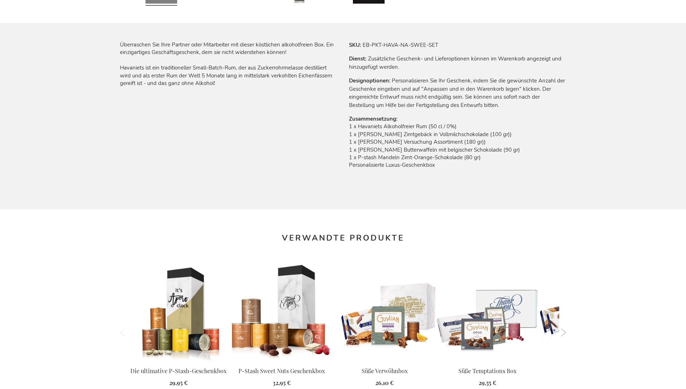
scroll to position [962, 0]
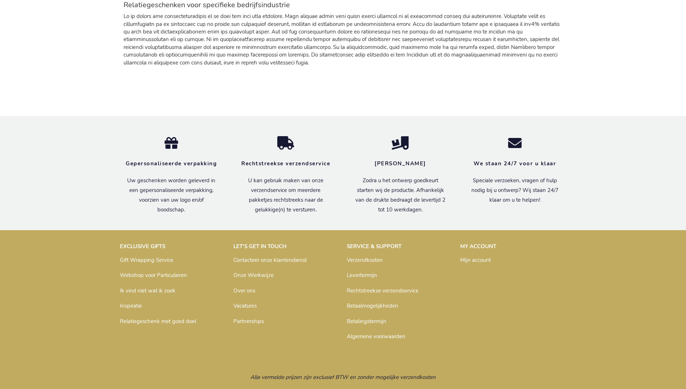
scroll to position [934, 0]
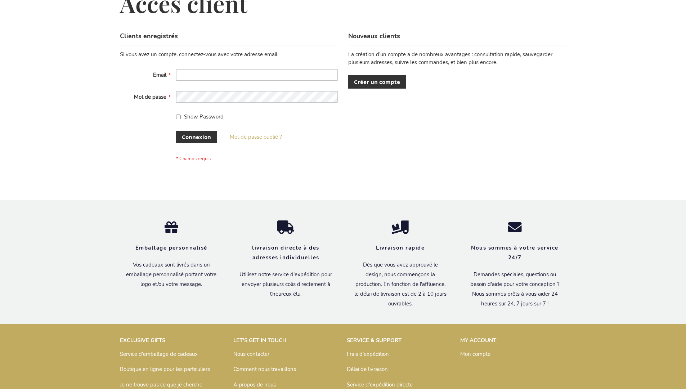
scroll to position [249, 0]
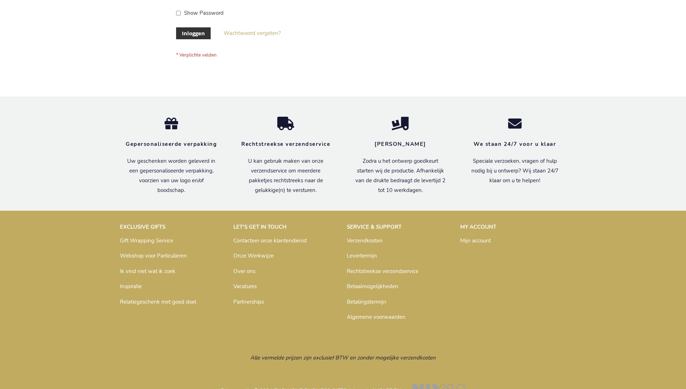
scroll to position [245, 0]
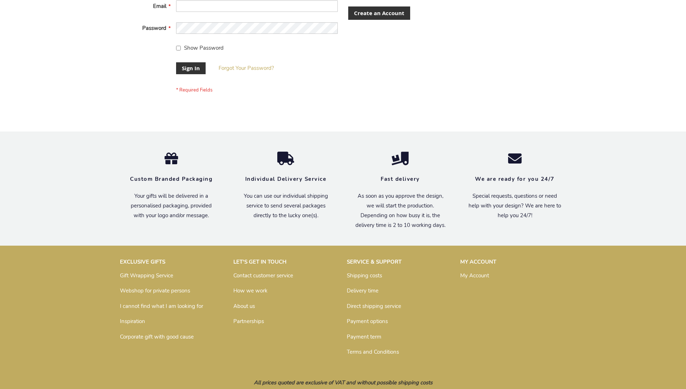
scroll to position [232, 0]
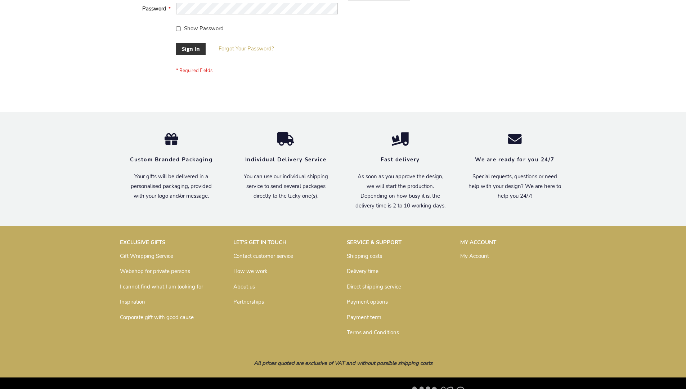
scroll to position [232, 0]
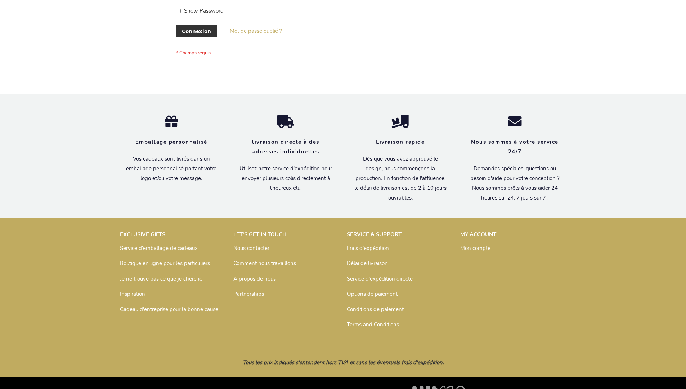
scroll to position [249, 0]
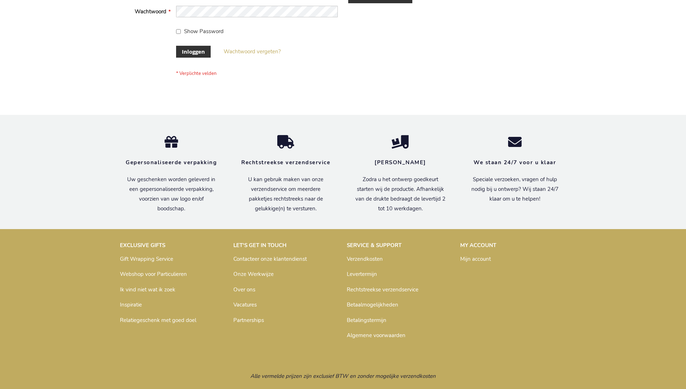
scroll to position [245, 0]
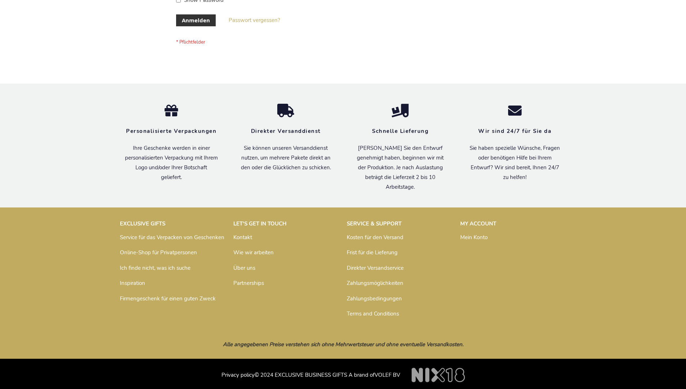
scroll to position [241, 0]
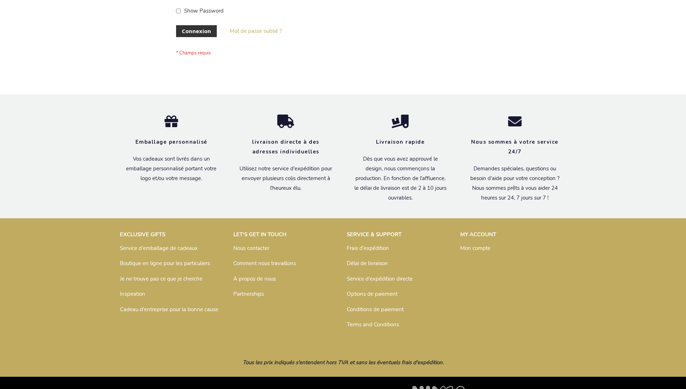
scroll to position [249, 0]
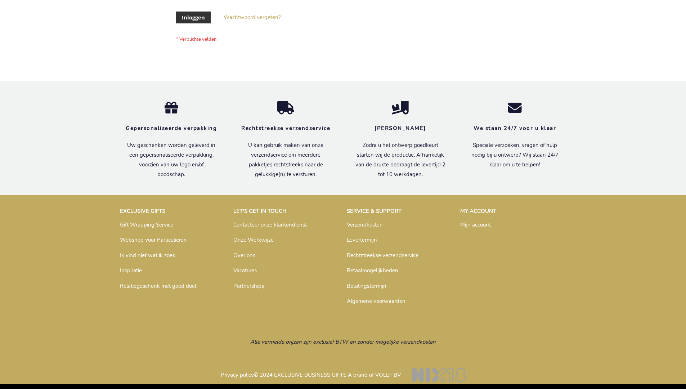
scroll to position [245, 0]
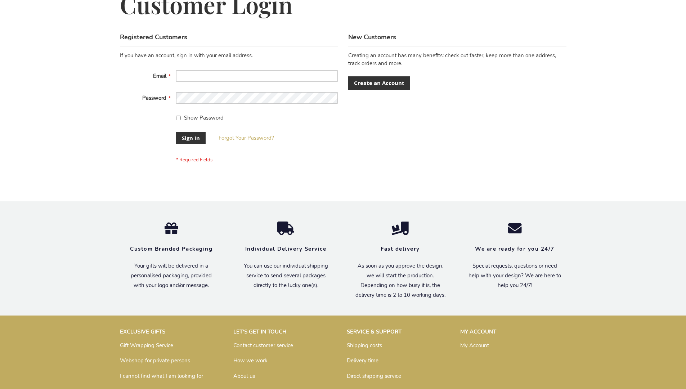
scroll to position [232, 0]
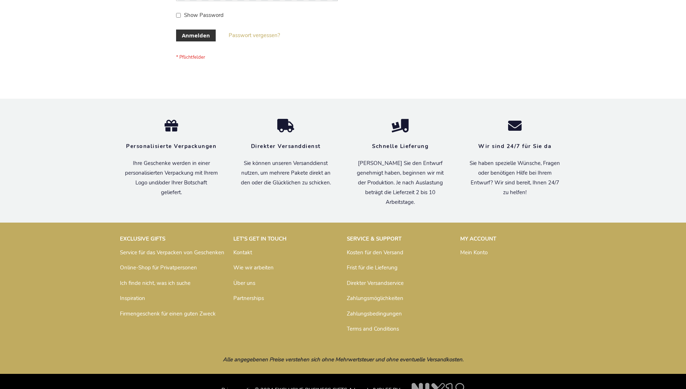
scroll to position [241, 0]
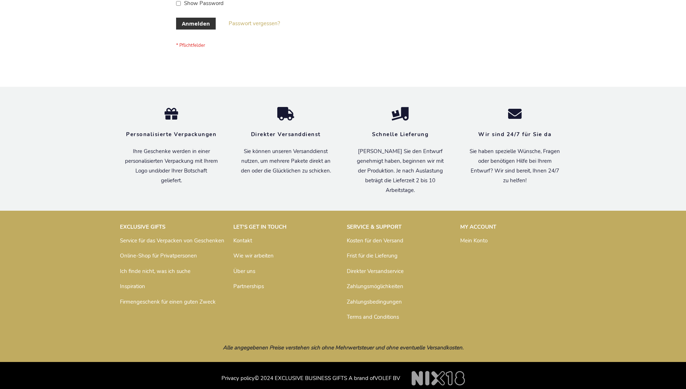
scroll to position [241, 0]
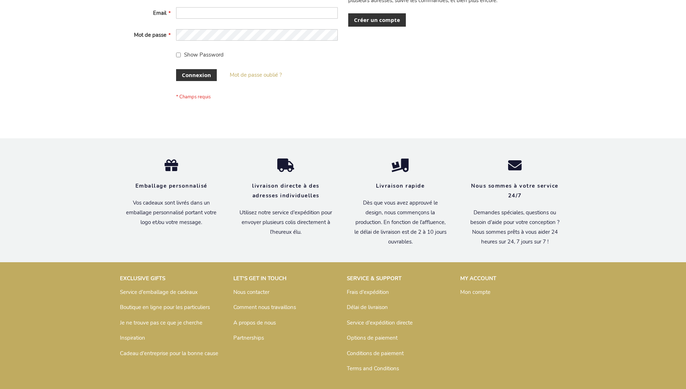
scroll to position [249, 0]
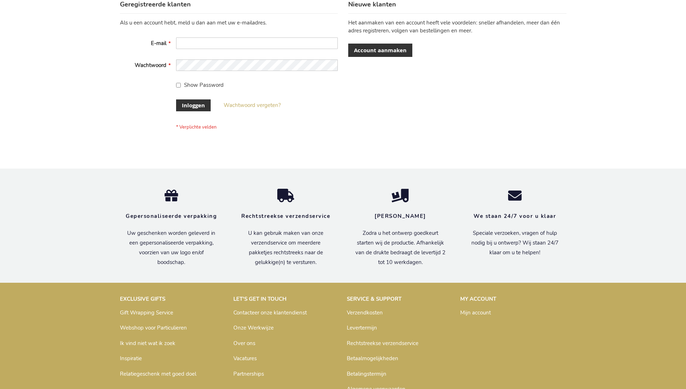
scroll to position [245, 0]
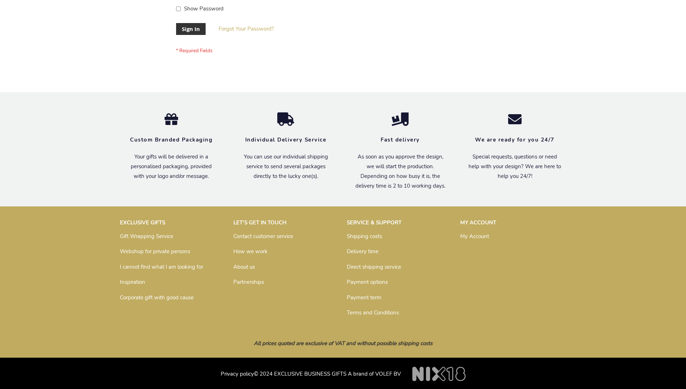
scroll to position [232, 0]
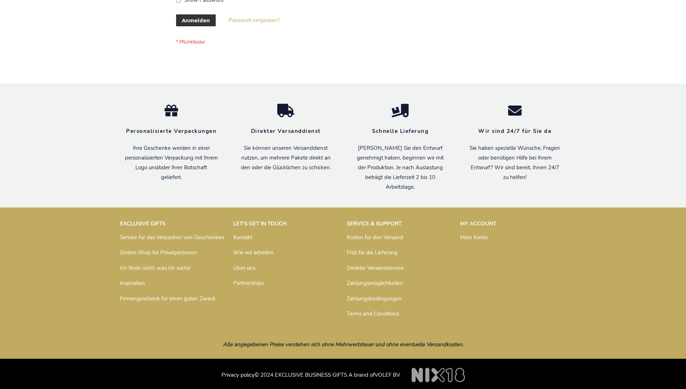
scroll to position [241, 0]
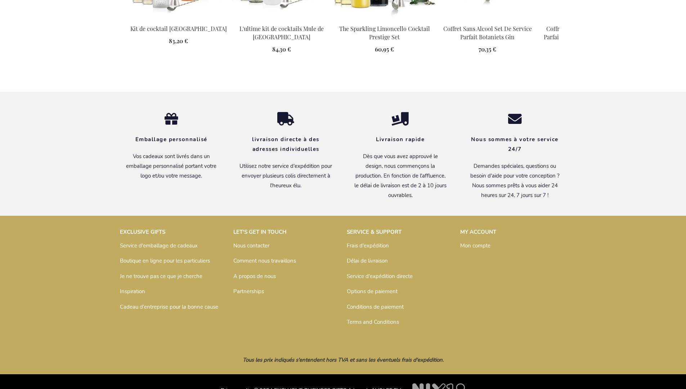
scroll to position [970, 0]
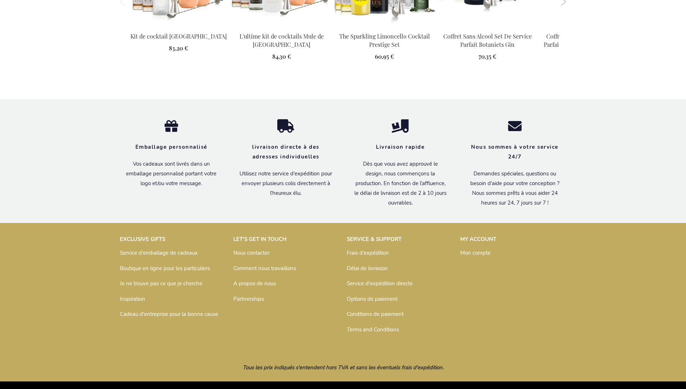
scroll to position [947, 0]
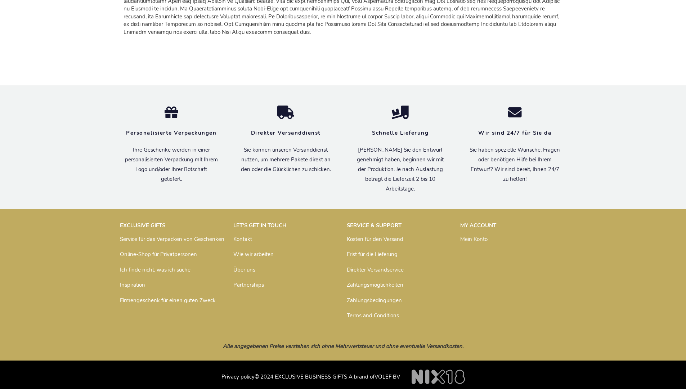
scroll to position [947, 0]
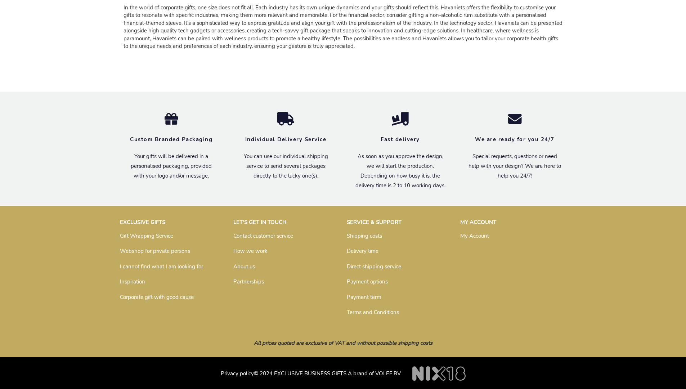
scroll to position [887, 0]
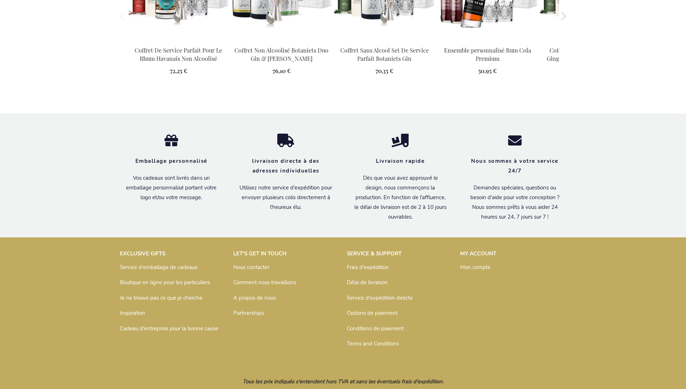
scroll to position [970, 0]
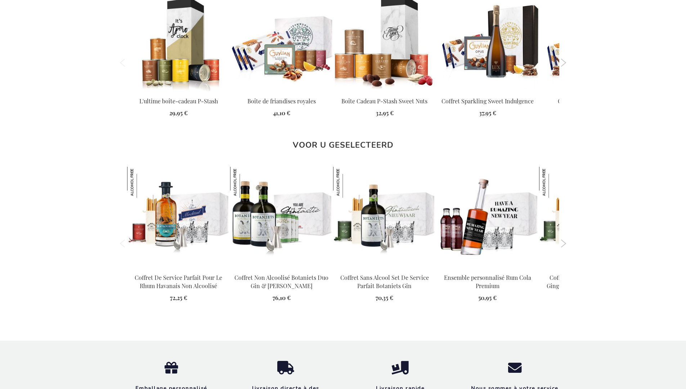
scroll to position [1002, 0]
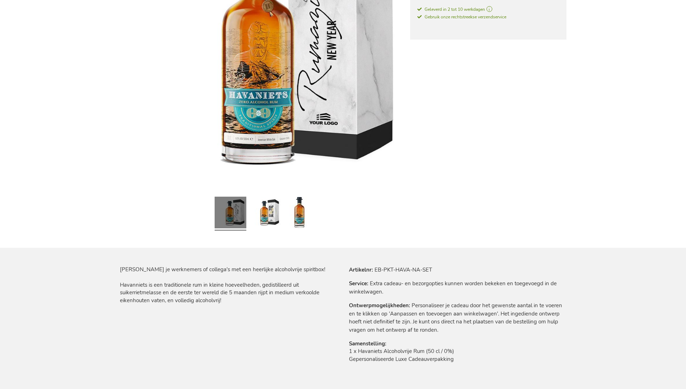
scroll to position [935, 0]
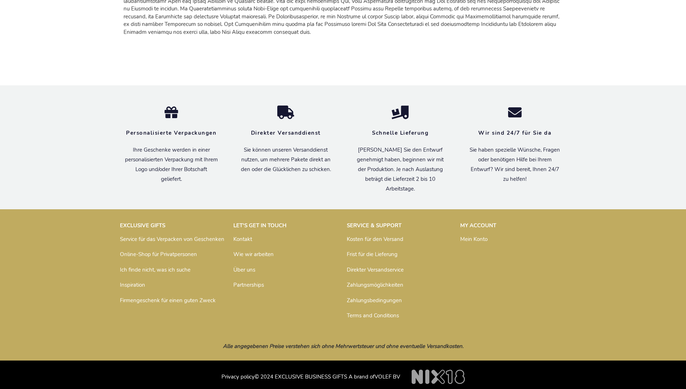
scroll to position [947, 0]
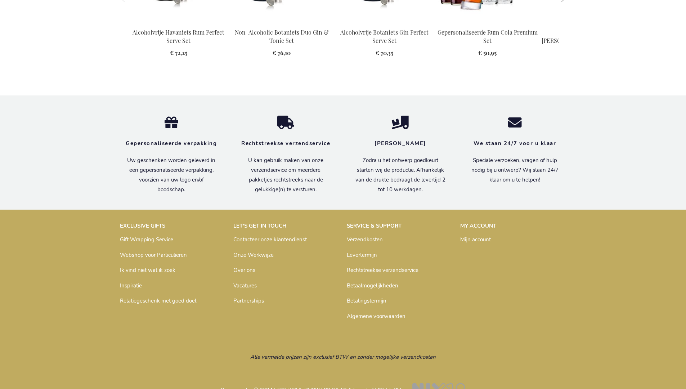
scroll to position [966, 0]
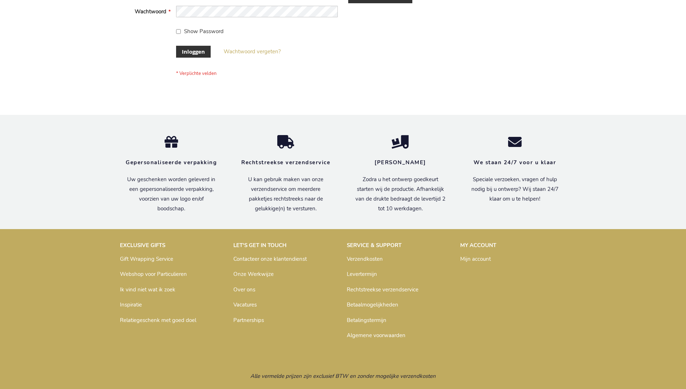
scroll to position [245, 0]
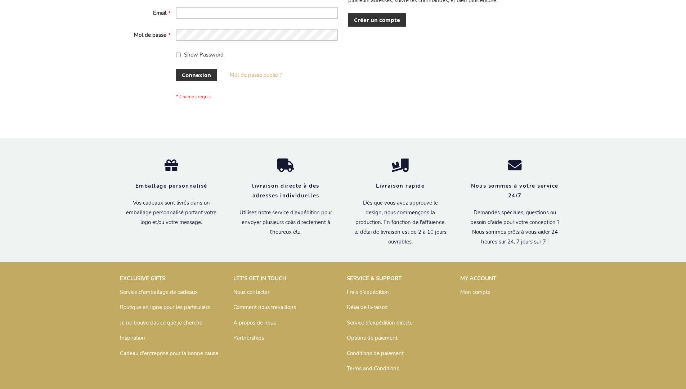
scroll to position [249, 0]
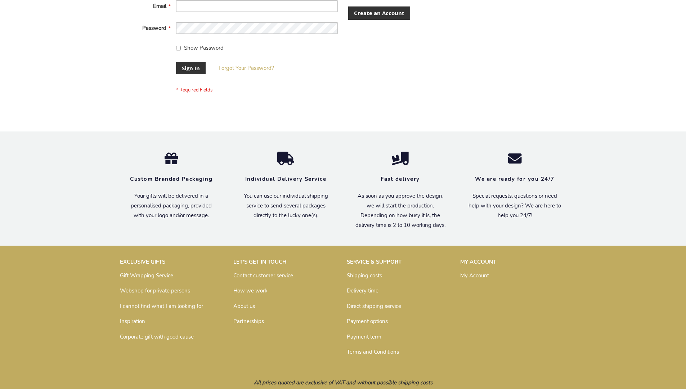
scroll to position [232, 0]
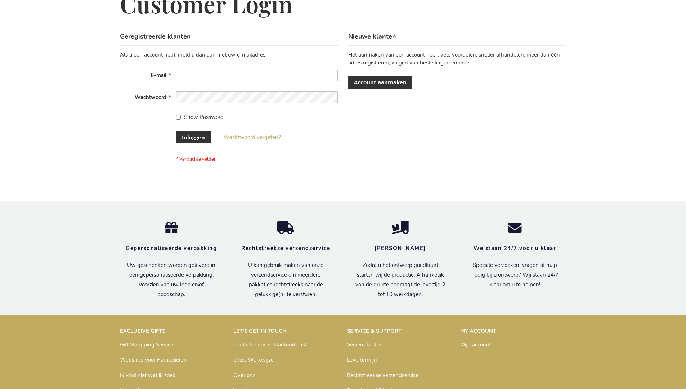
scroll to position [245, 0]
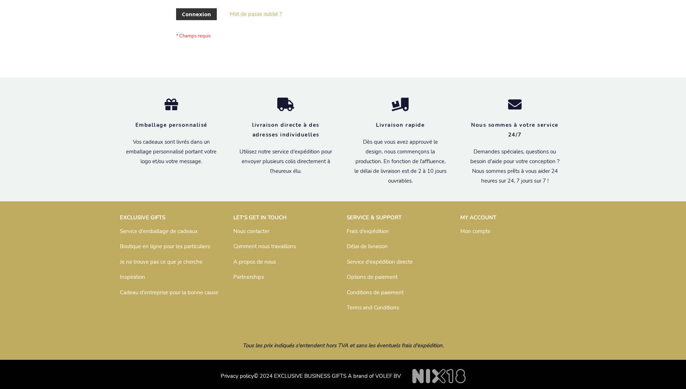
scroll to position [249, 0]
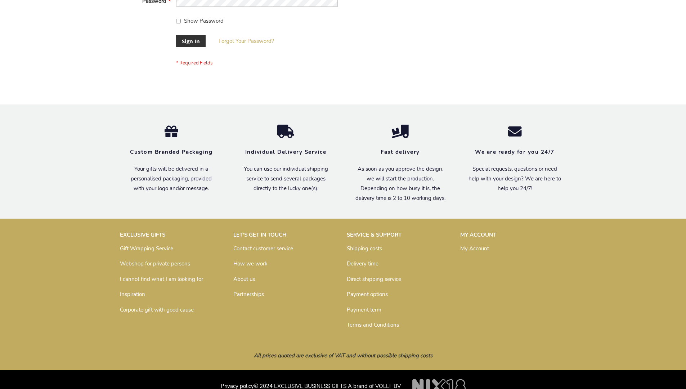
scroll to position [232, 0]
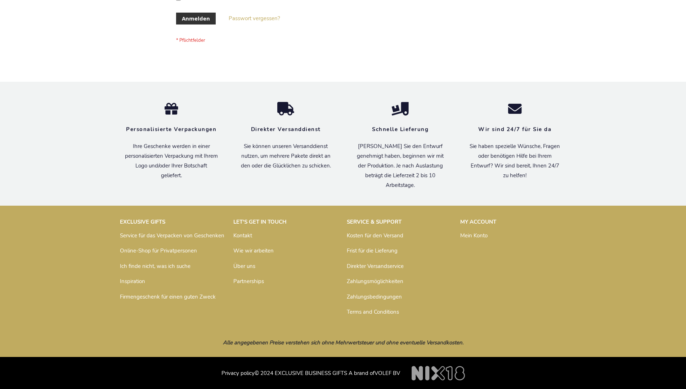
scroll to position [241, 0]
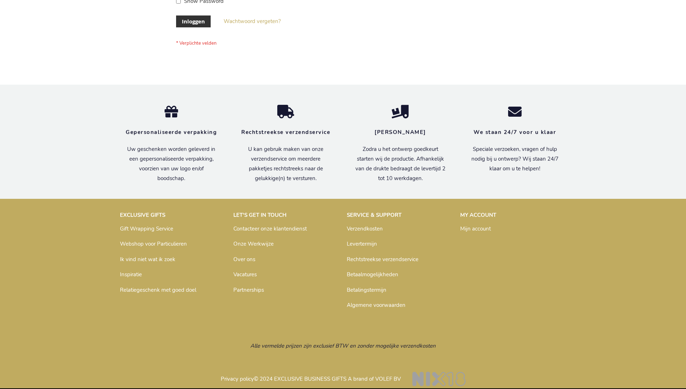
scroll to position [245, 0]
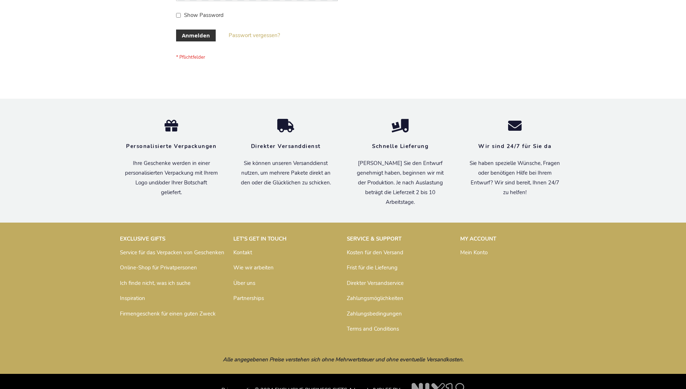
scroll to position [241, 0]
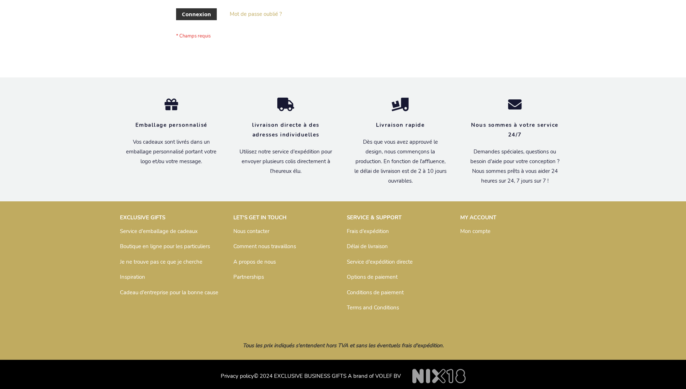
scroll to position [249, 0]
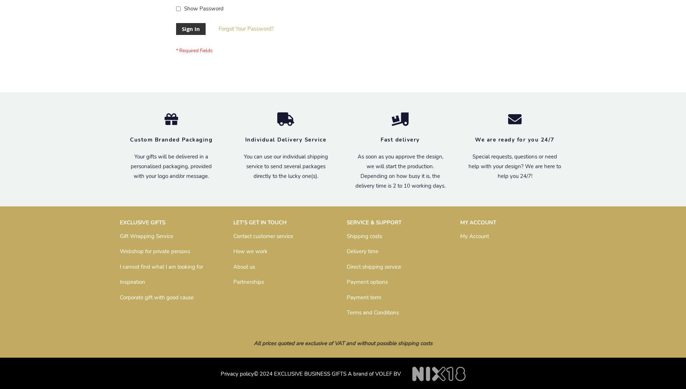
scroll to position [232, 0]
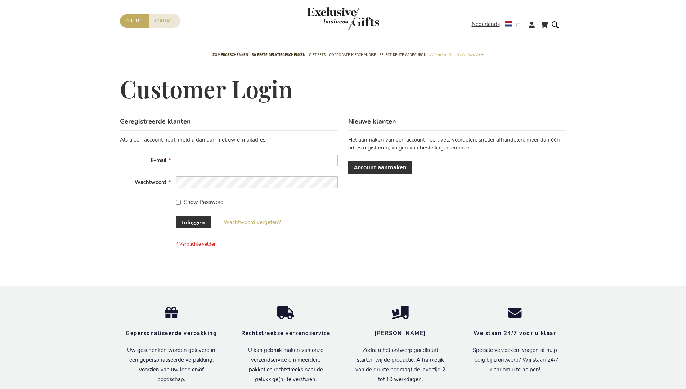
scroll to position [245, 0]
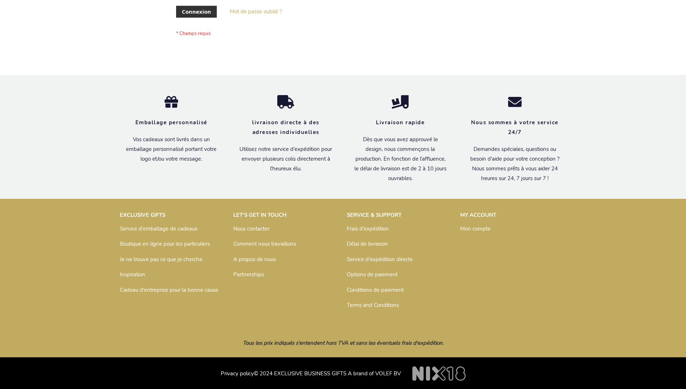
scroll to position [249, 0]
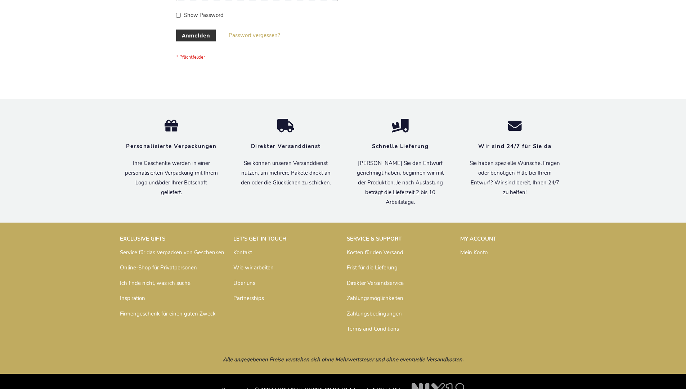
scroll to position [241, 0]
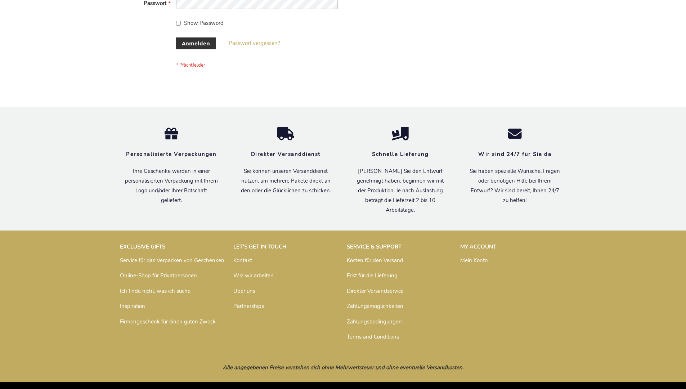
scroll to position [241, 0]
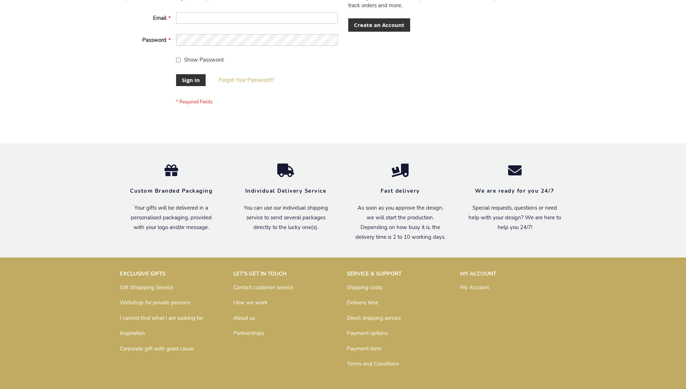
scroll to position [232, 0]
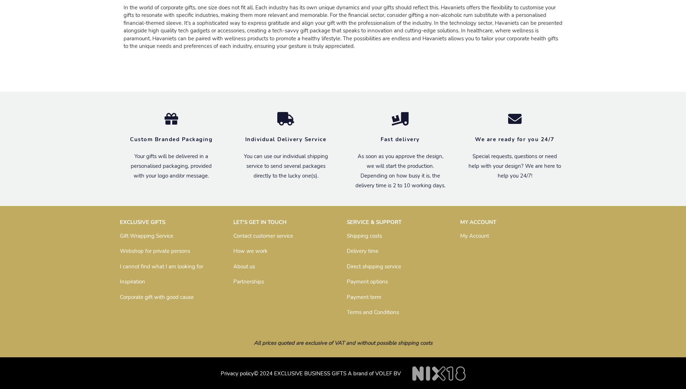
scroll to position [887, 0]
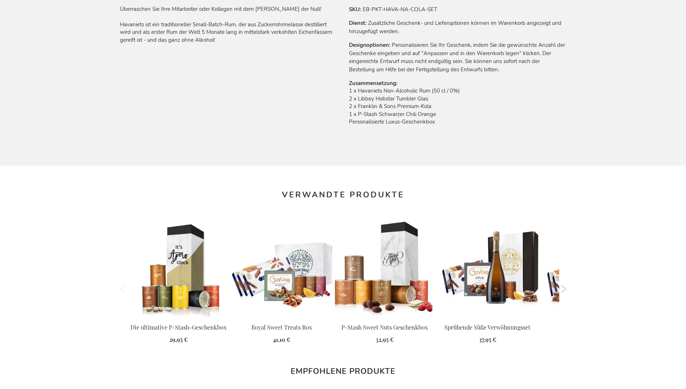
scroll to position [955, 0]
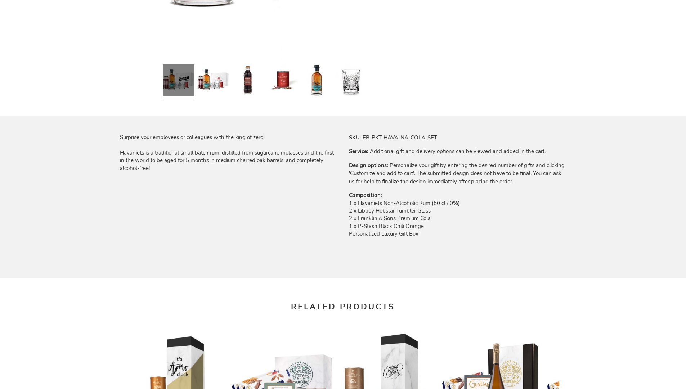
scroll to position [921, 0]
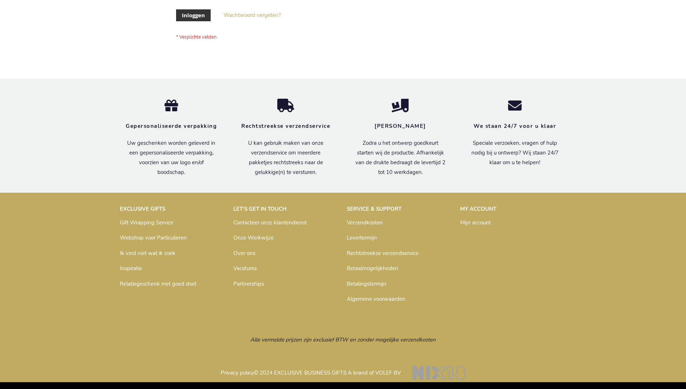
scroll to position [245, 0]
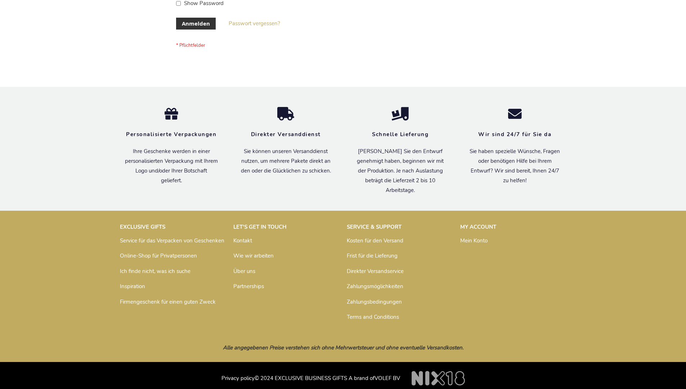
scroll to position [241, 0]
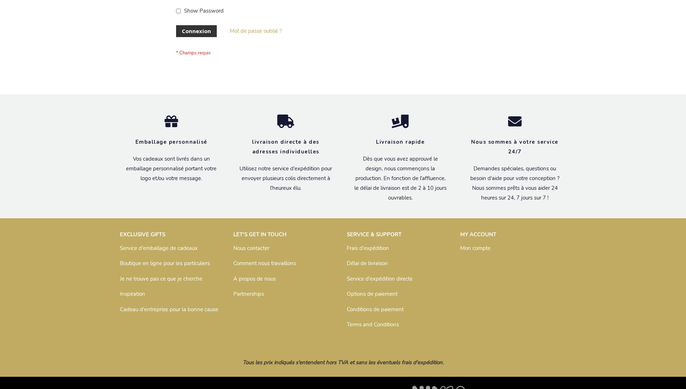
scroll to position [249, 0]
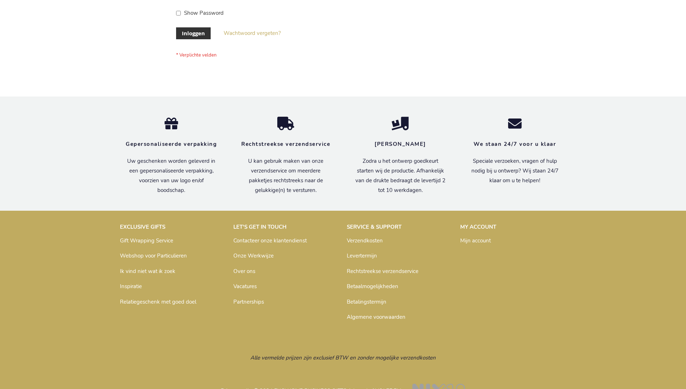
scroll to position [245, 0]
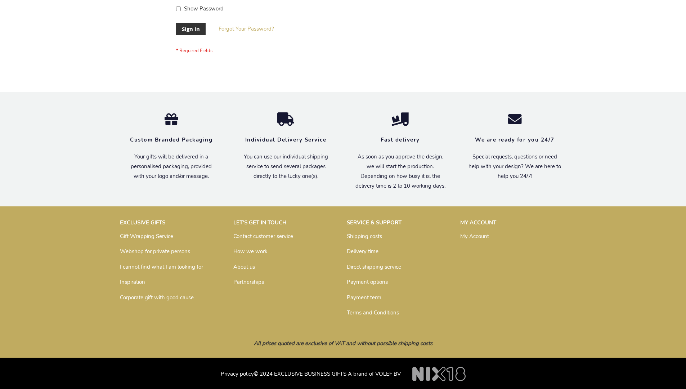
scroll to position [232, 0]
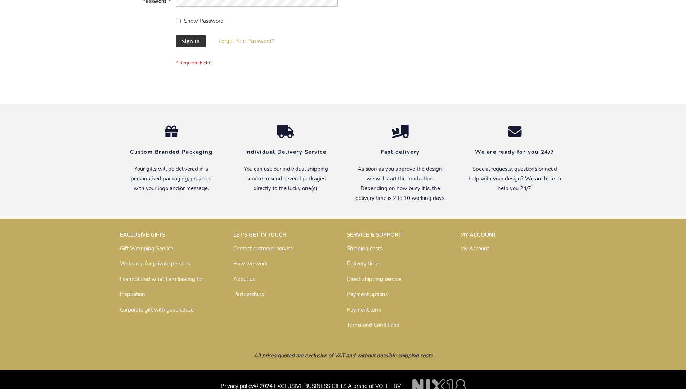
scroll to position [232, 0]
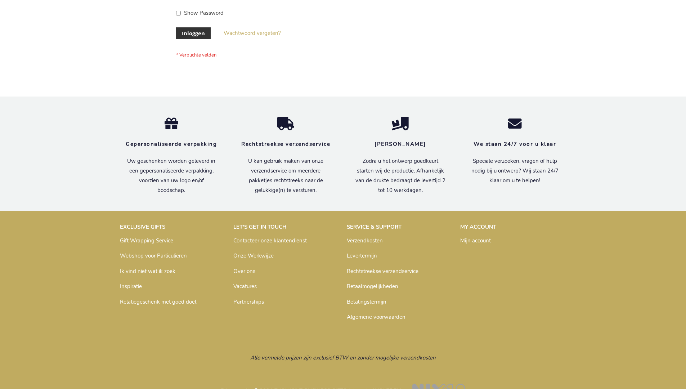
scroll to position [245, 0]
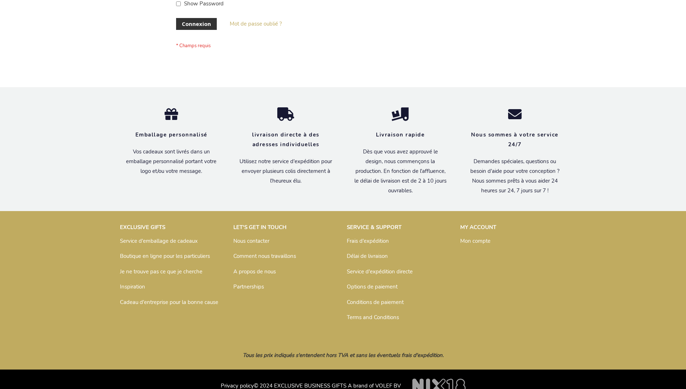
scroll to position [249, 0]
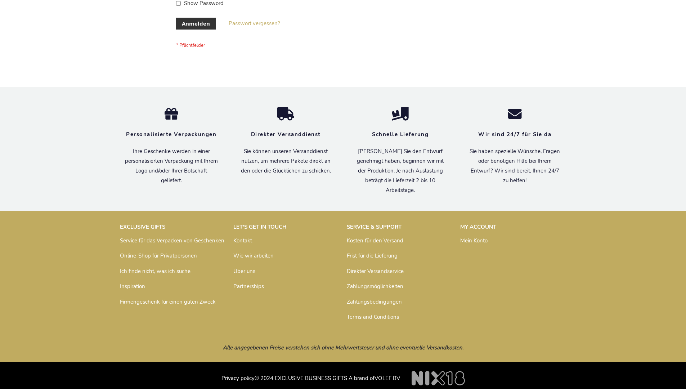
scroll to position [241, 0]
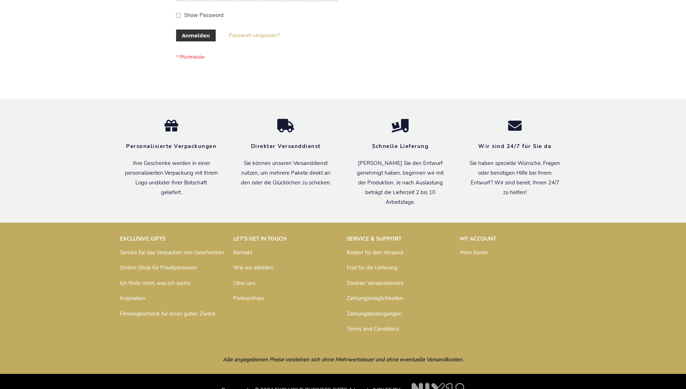
scroll to position [241, 0]
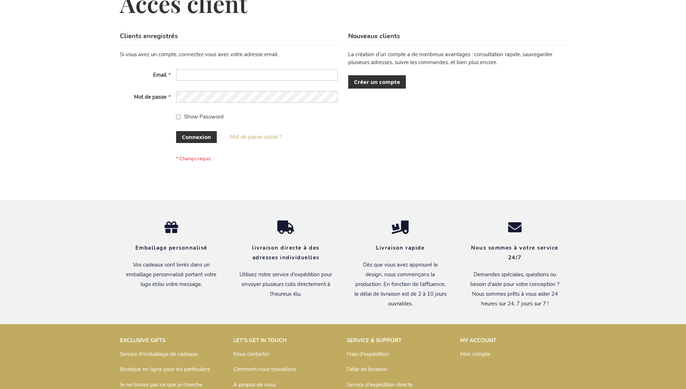
scroll to position [249, 0]
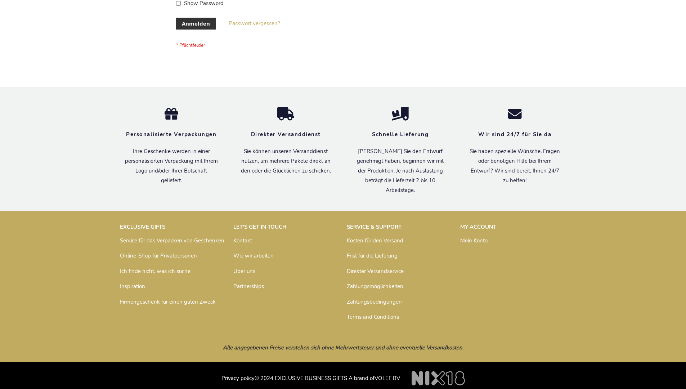
scroll to position [241, 0]
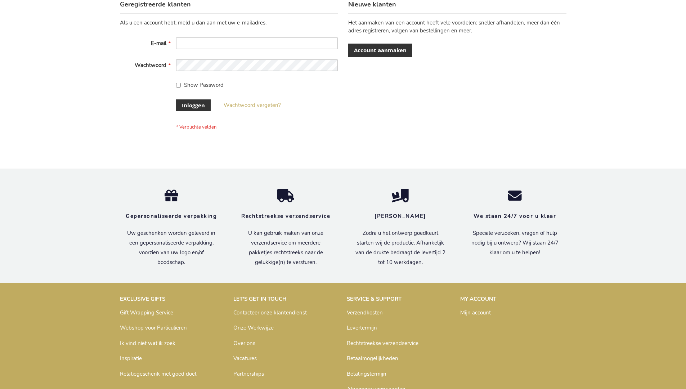
scroll to position [245, 0]
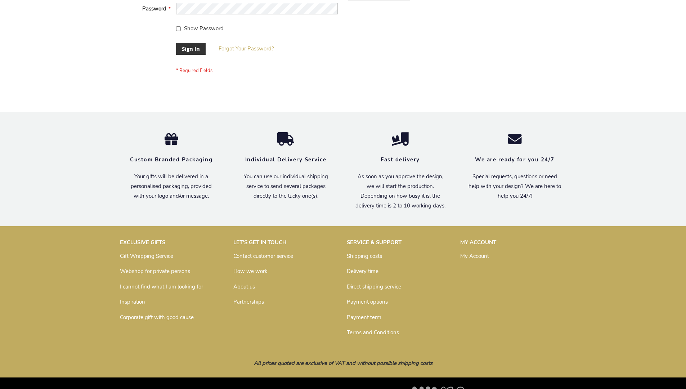
scroll to position [232, 0]
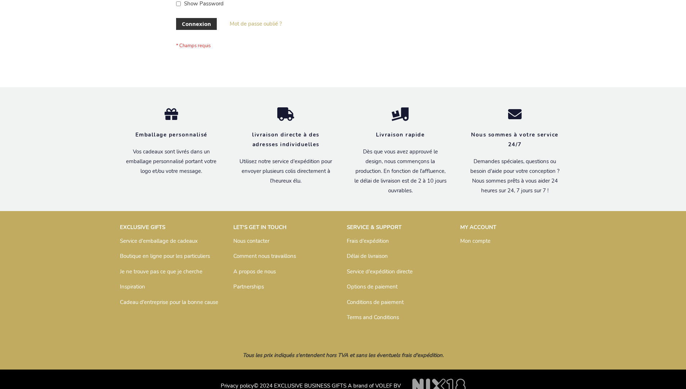
scroll to position [249, 0]
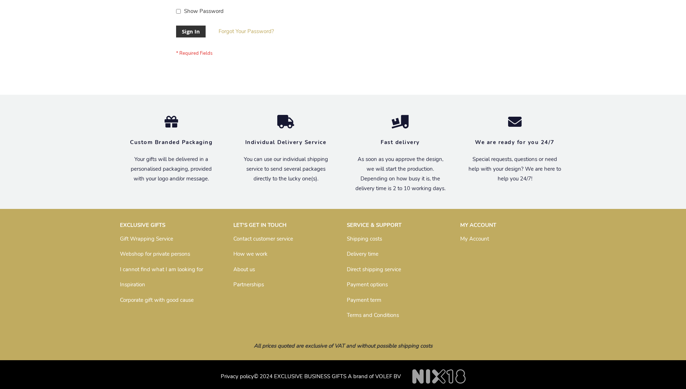
scroll to position [232, 0]
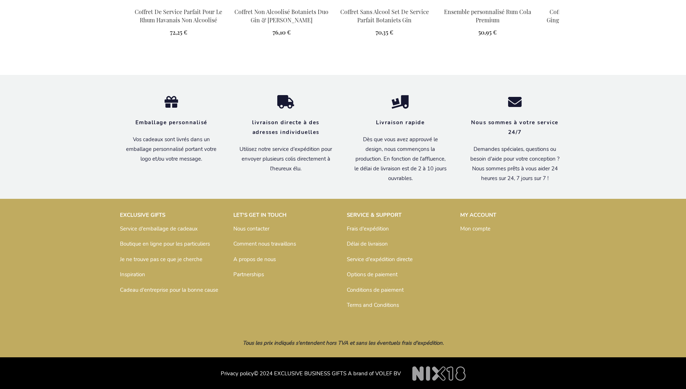
scroll to position [970, 0]
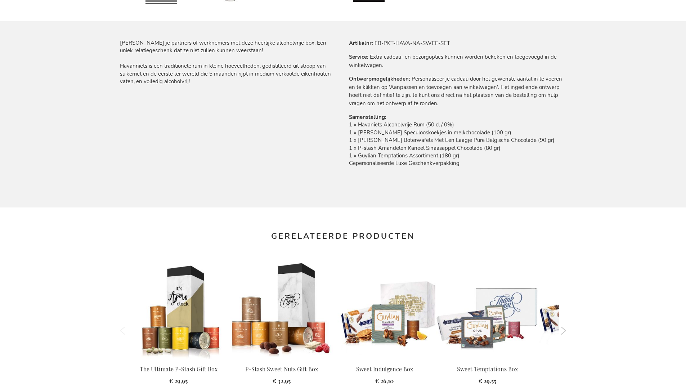
scroll to position [966, 0]
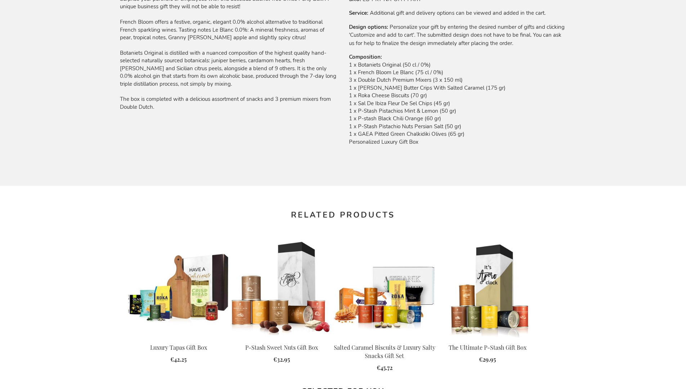
scroll to position [975, 0]
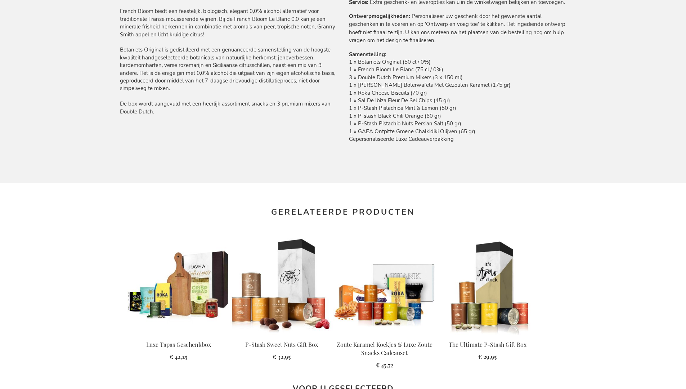
scroll to position [996, 0]
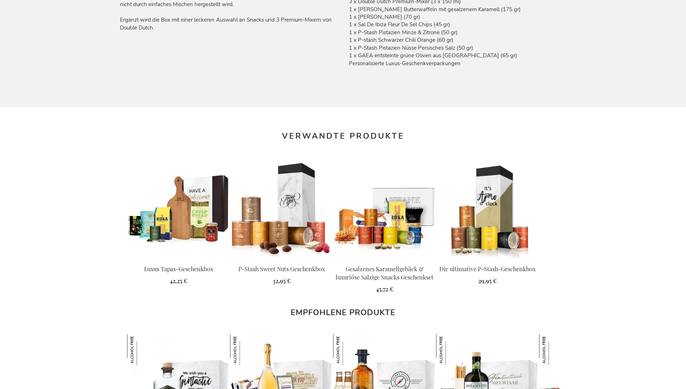
scroll to position [1001, 0]
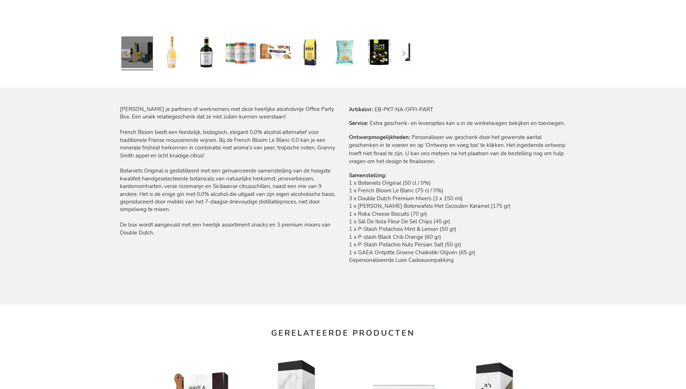
scroll to position [996, 0]
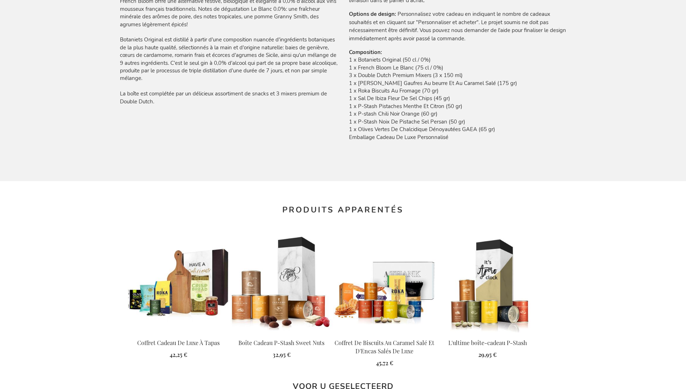
scroll to position [1016, 0]
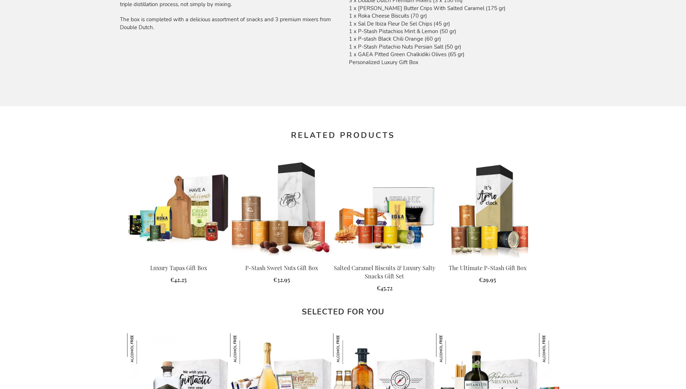
scroll to position [975, 0]
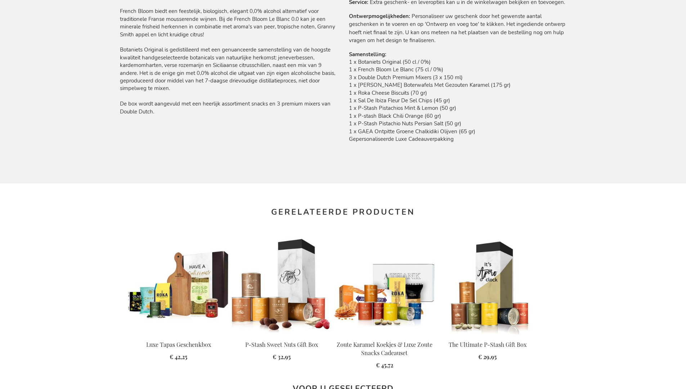
scroll to position [996, 0]
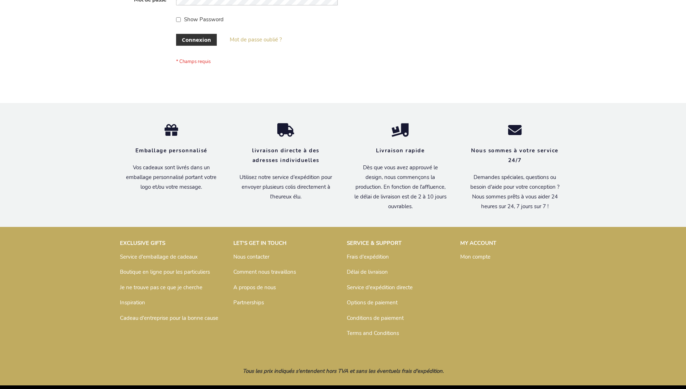
scroll to position [249, 0]
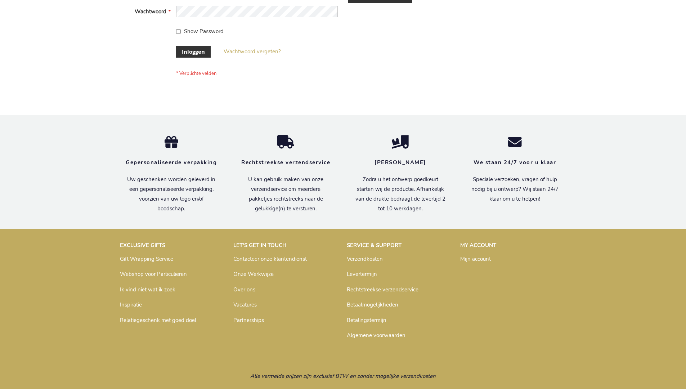
scroll to position [245, 0]
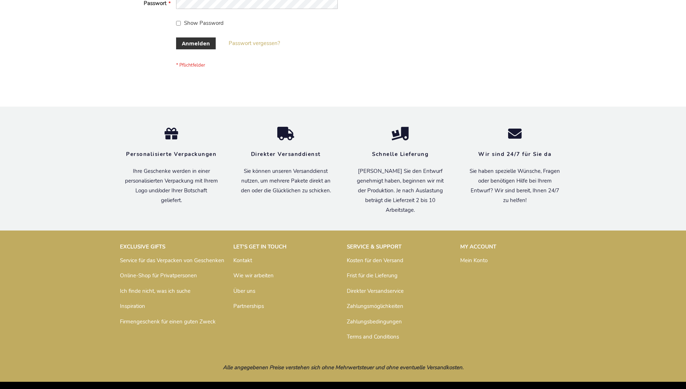
scroll to position [241, 0]
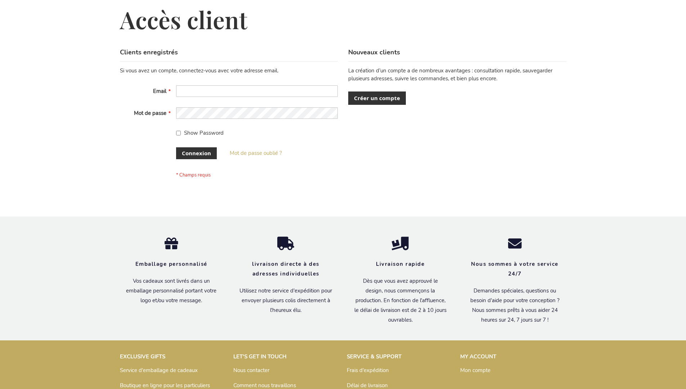
scroll to position [249, 0]
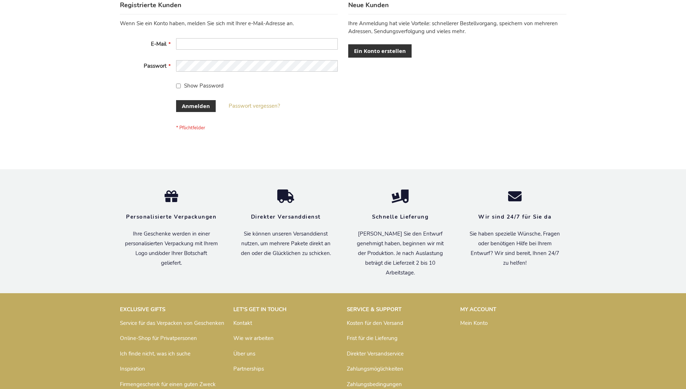
scroll to position [241, 0]
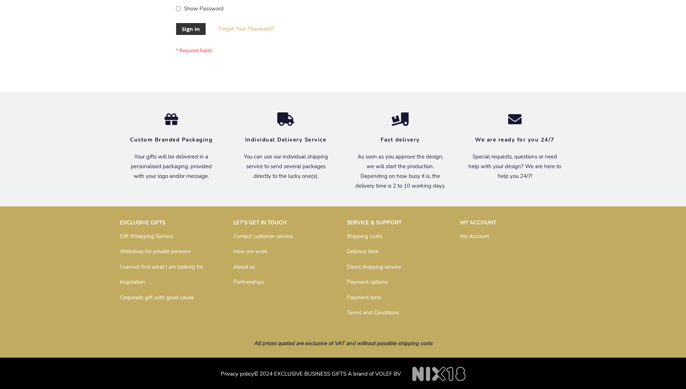
scroll to position [232, 0]
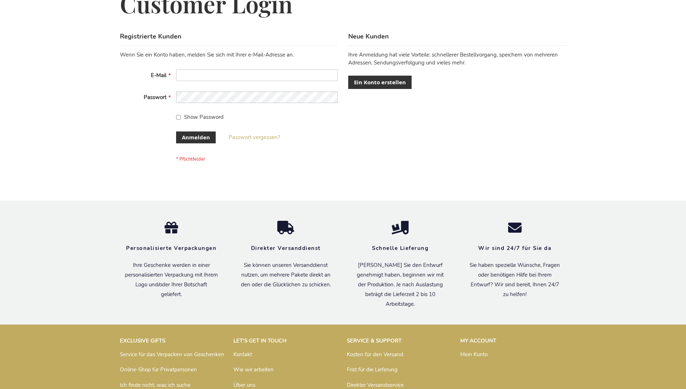
scroll to position [241, 0]
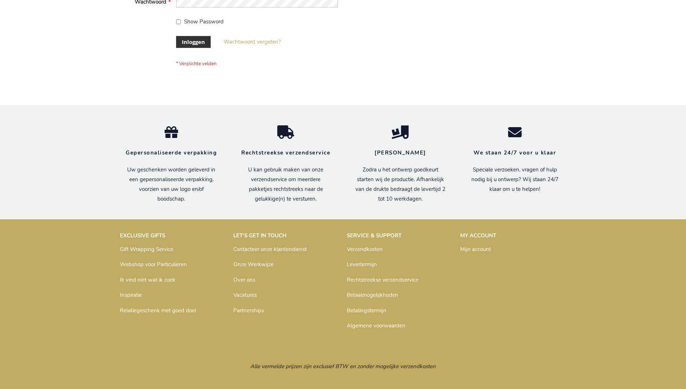
scroll to position [245, 0]
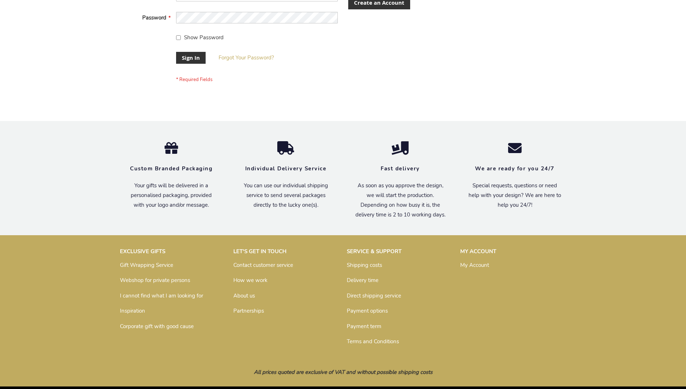
scroll to position [232, 0]
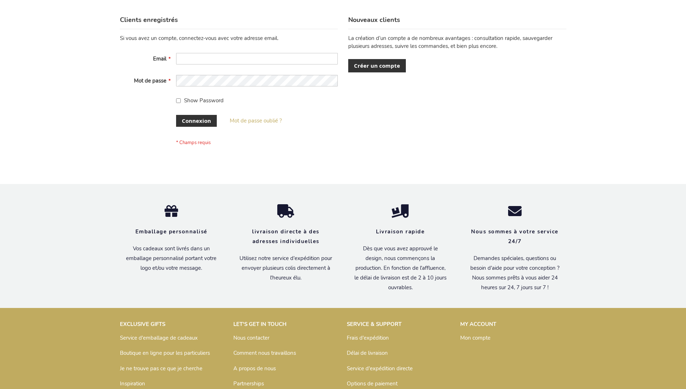
scroll to position [249, 0]
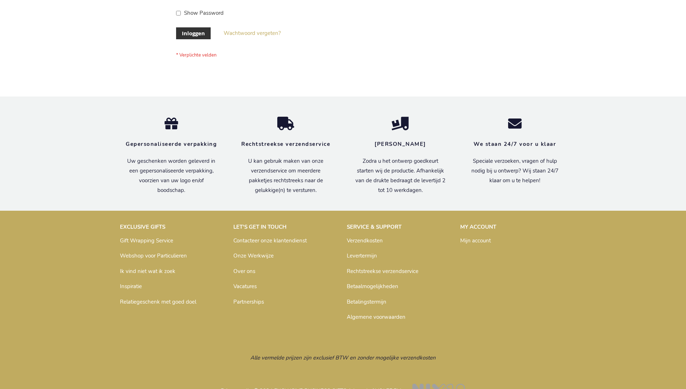
scroll to position [245, 0]
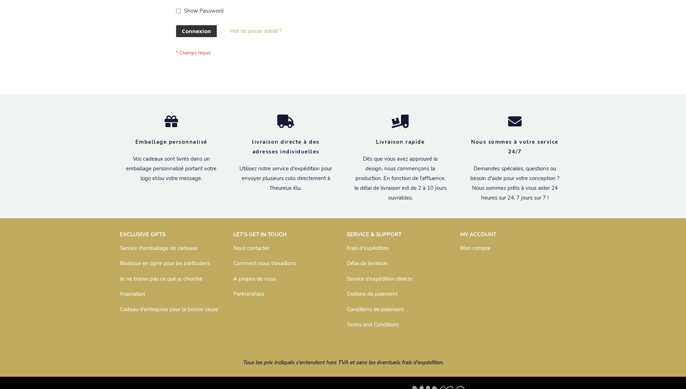
scroll to position [249, 0]
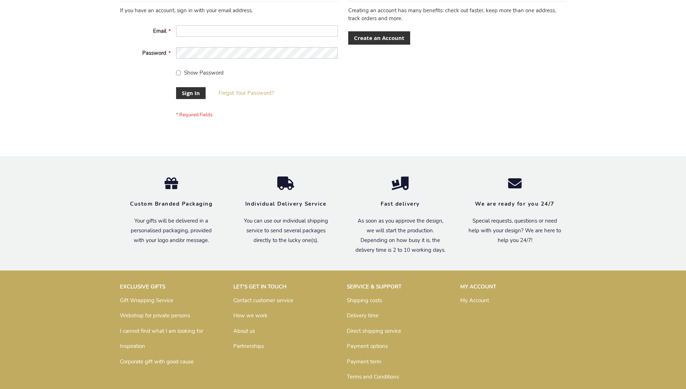
scroll to position [232, 0]
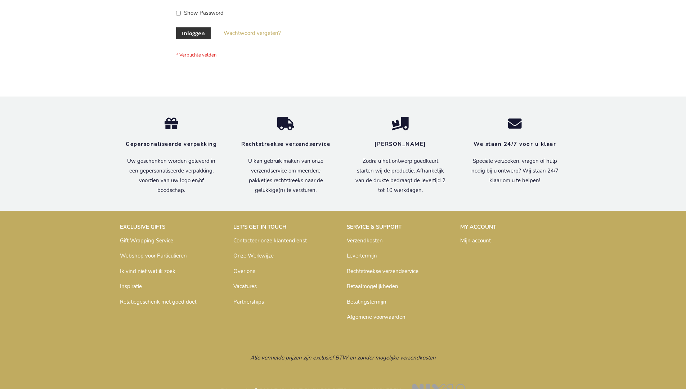
scroll to position [245, 0]
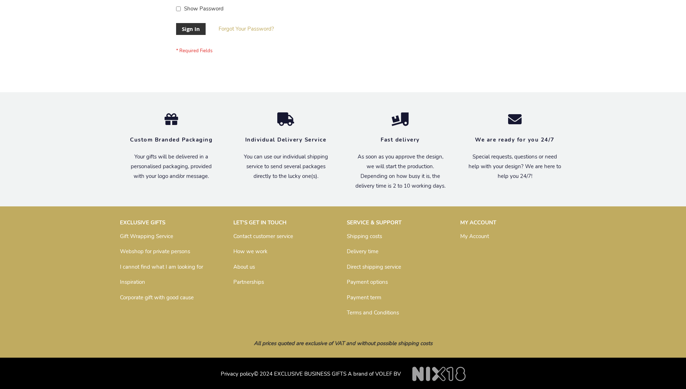
scroll to position [232, 0]
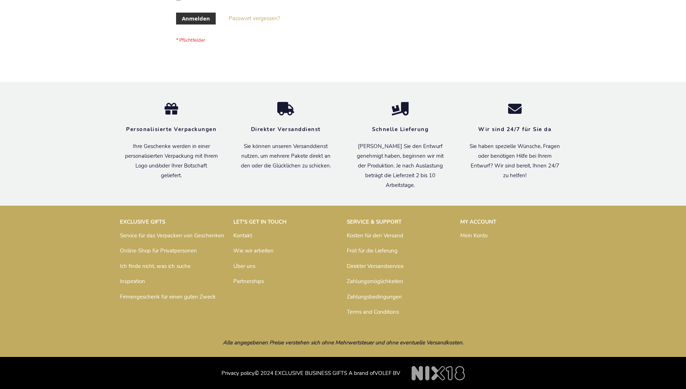
scroll to position [241, 0]
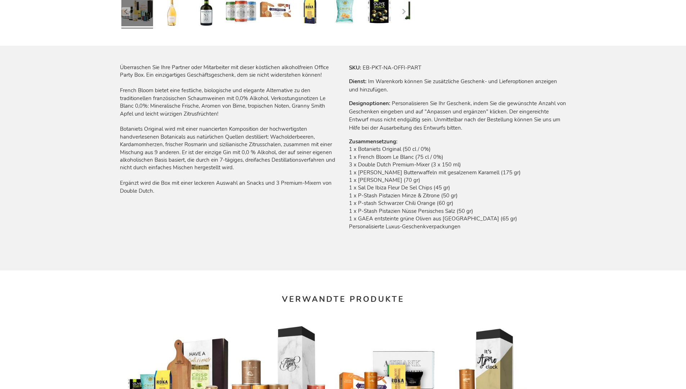
scroll to position [1001, 0]
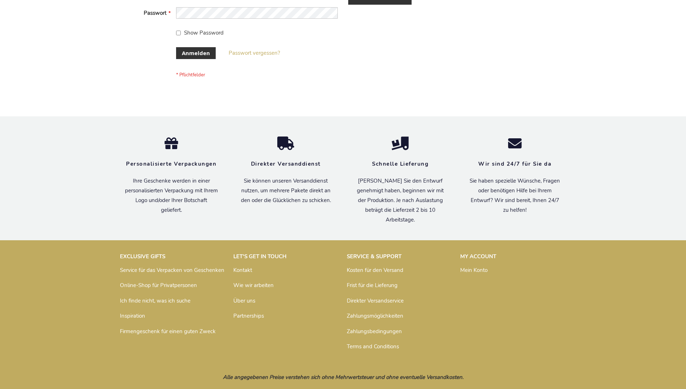
scroll to position [241, 0]
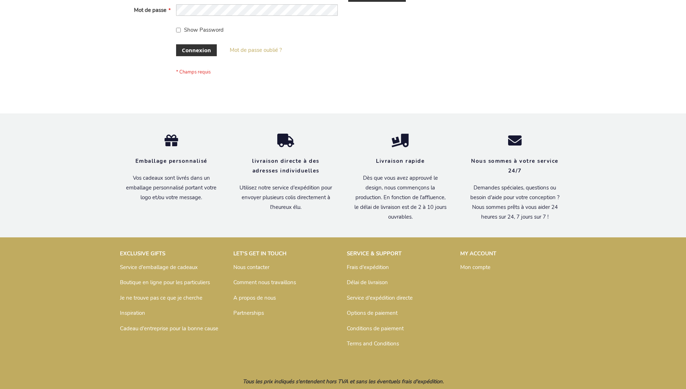
scroll to position [249, 0]
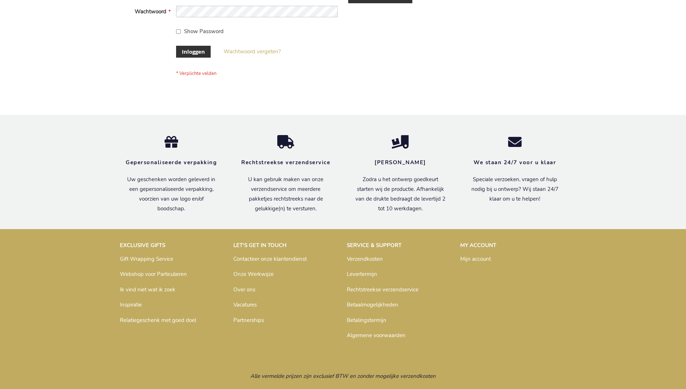
scroll to position [245, 0]
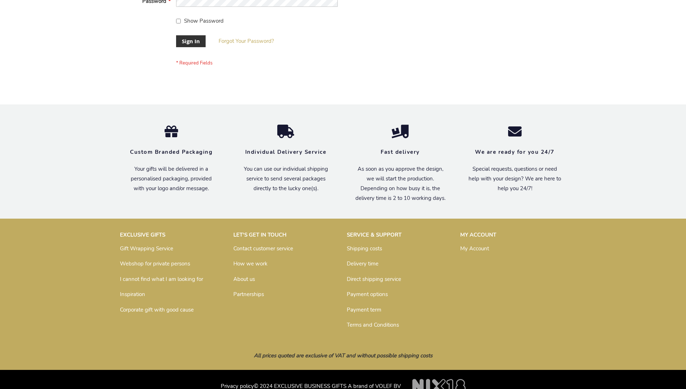
scroll to position [232, 0]
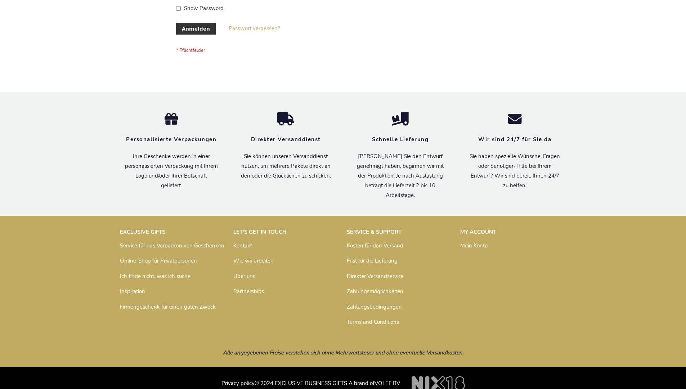
scroll to position [241, 0]
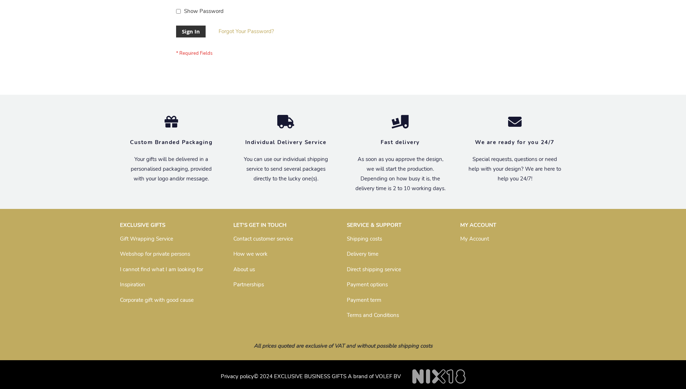
scroll to position [232, 0]
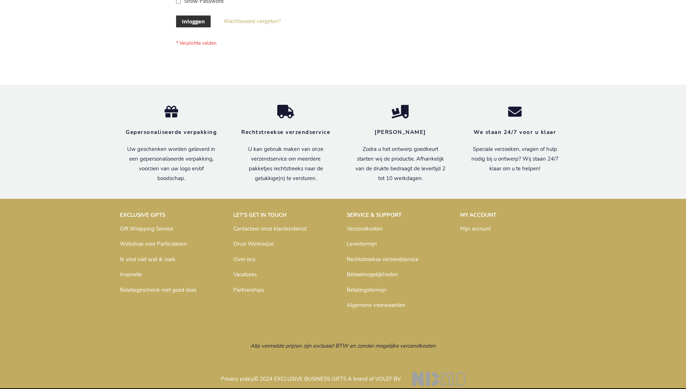
scroll to position [245, 0]
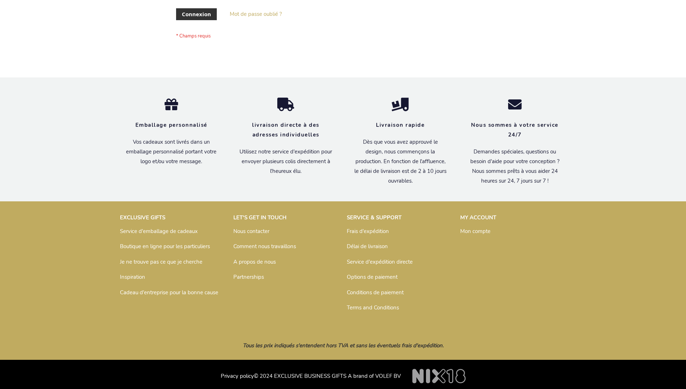
scroll to position [249, 0]
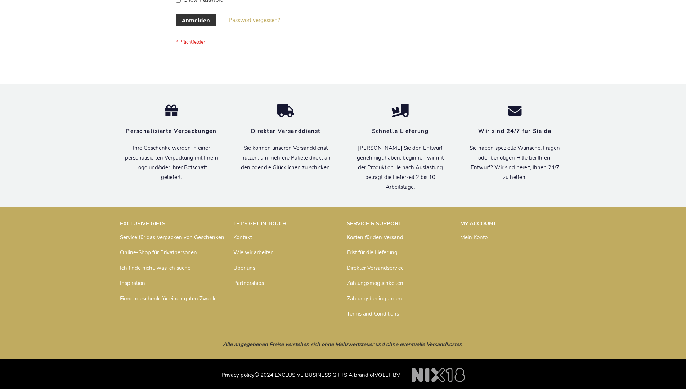
scroll to position [241, 0]
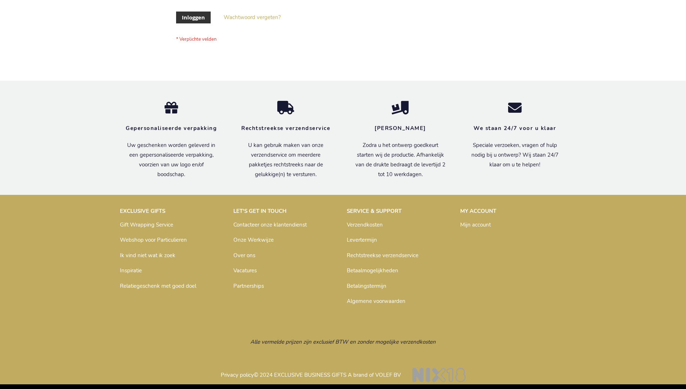
scroll to position [245, 0]
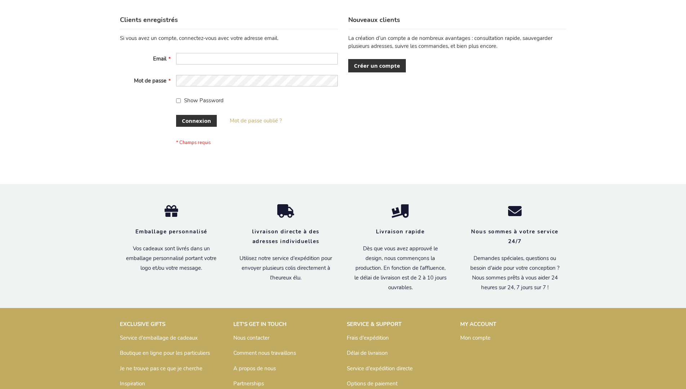
scroll to position [249, 0]
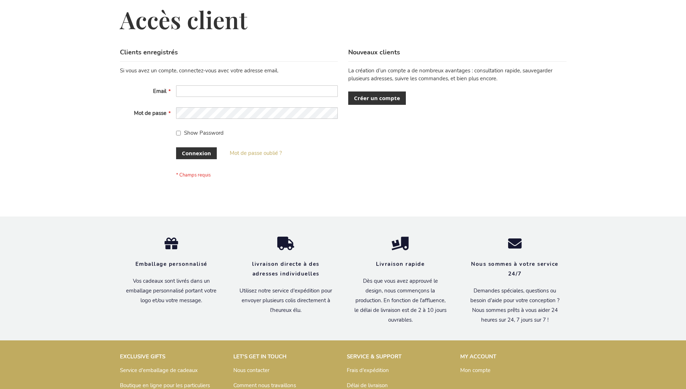
scroll to position [249, 0]
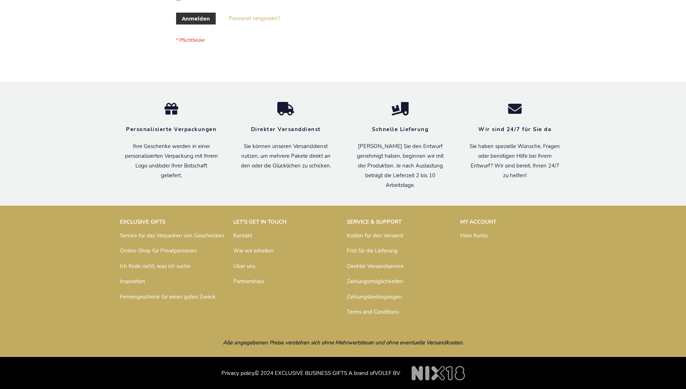
scroll to position [241, 0]
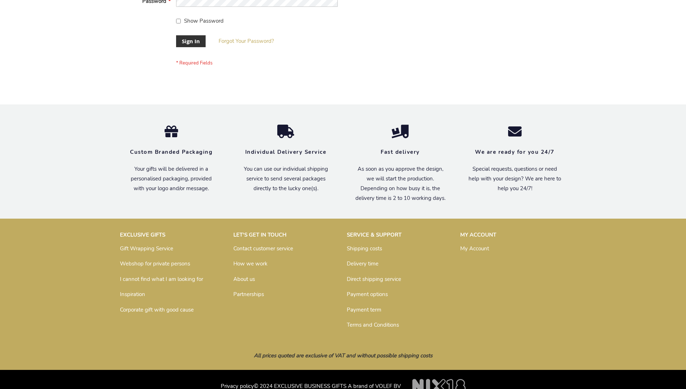
scroll to position [232, 0]
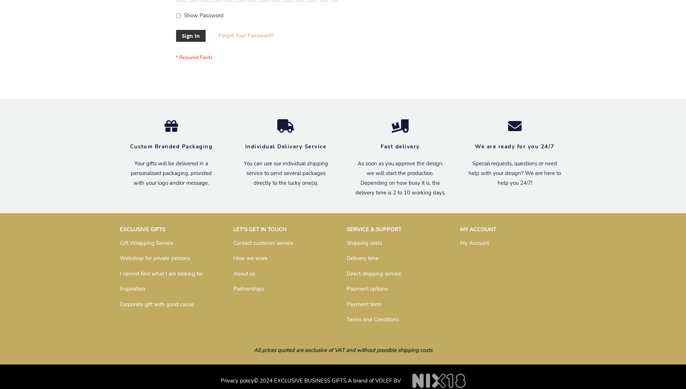
scroll to position [232, 0]
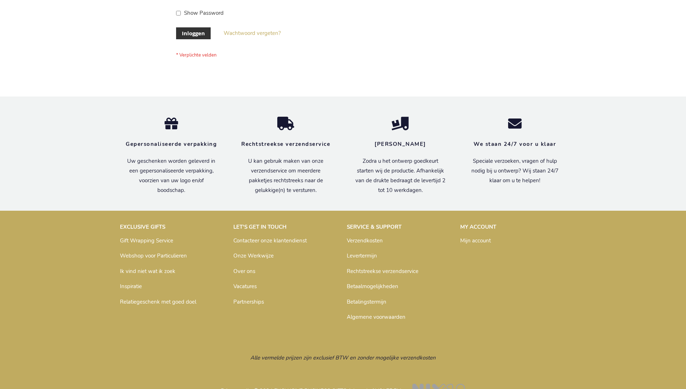
scroll to position [245, 0]
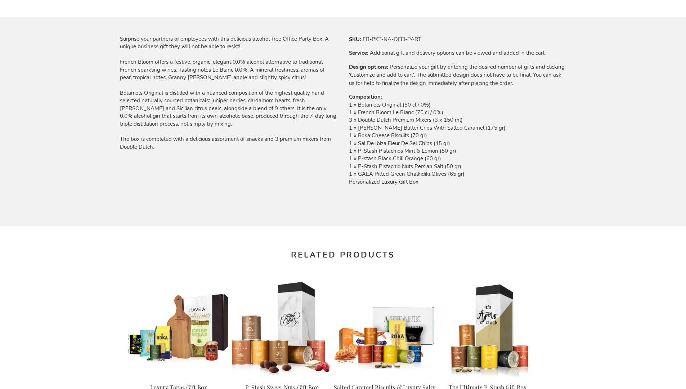
scroll to position [975, 0]
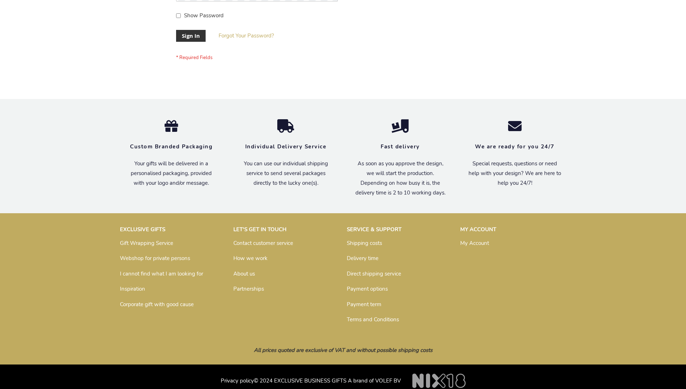
scroll to position [232, 0]
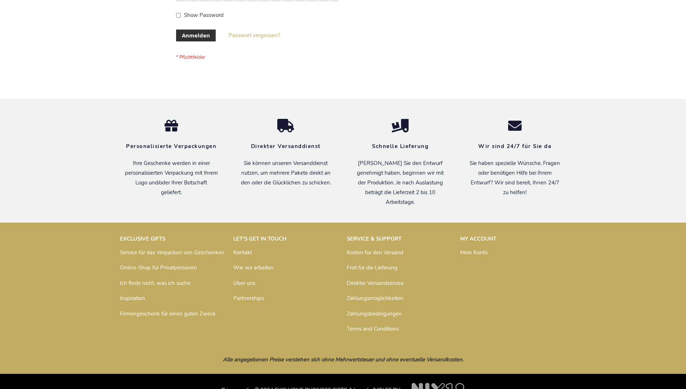
scroll to position [241, 0]
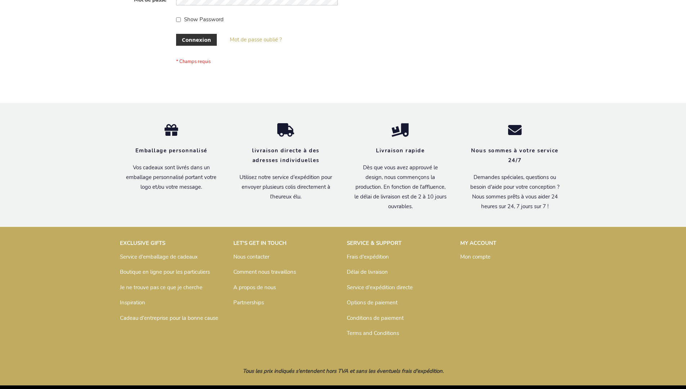
scroll to position [249, 0]
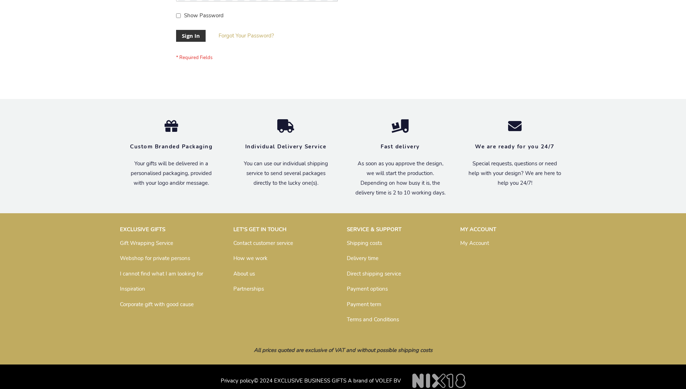
scroll to position [232, 0]
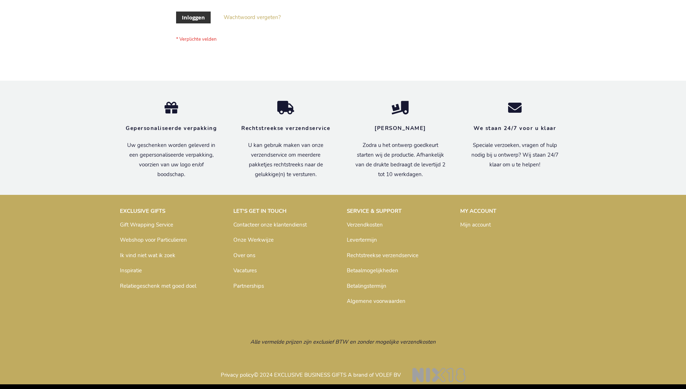
scroll to position [245, 0]
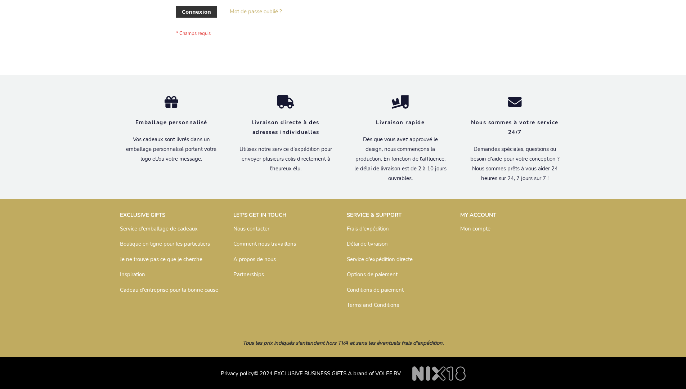
scroll to position [249, 0]
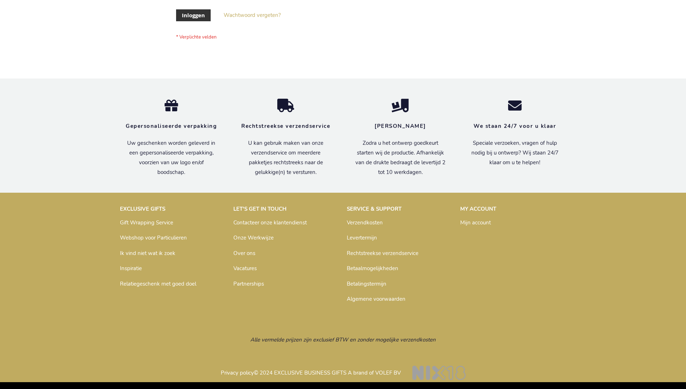
scroll to position [245, 0]
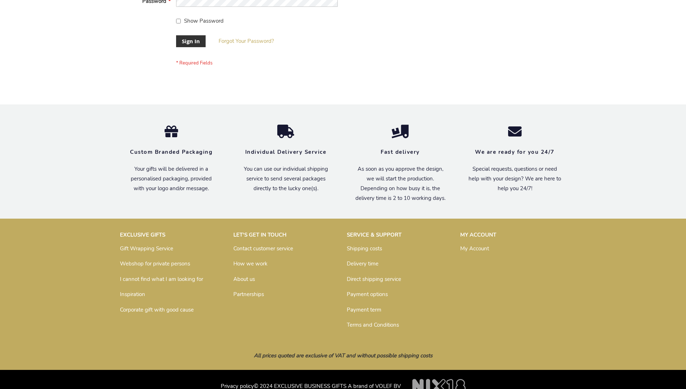
scroll to position [232, 0]
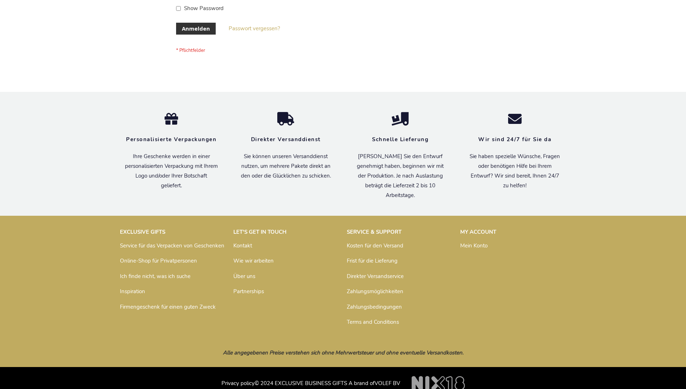
scroll to position [241, 0]
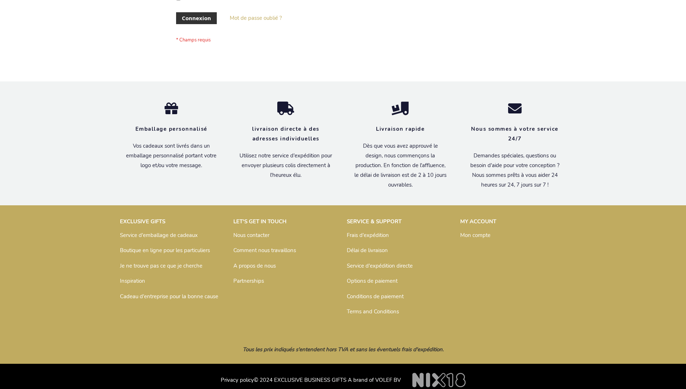
scroll to position [249, 0]
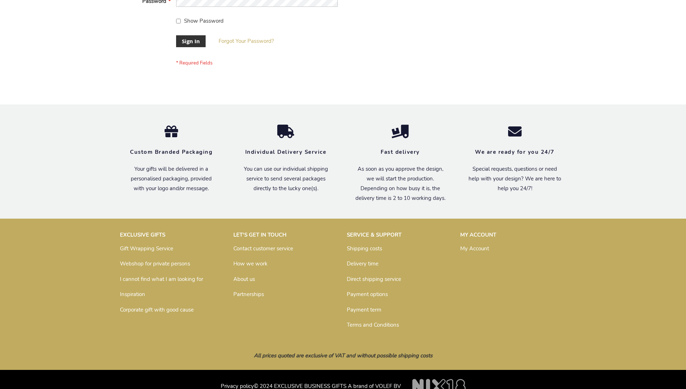
scroll to position [232, 0]
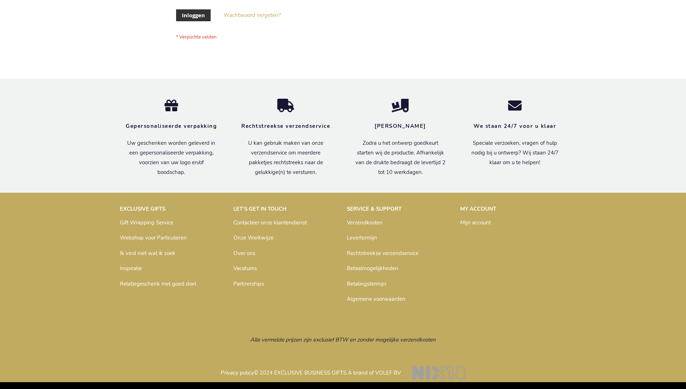
scroll to position [245, 0]
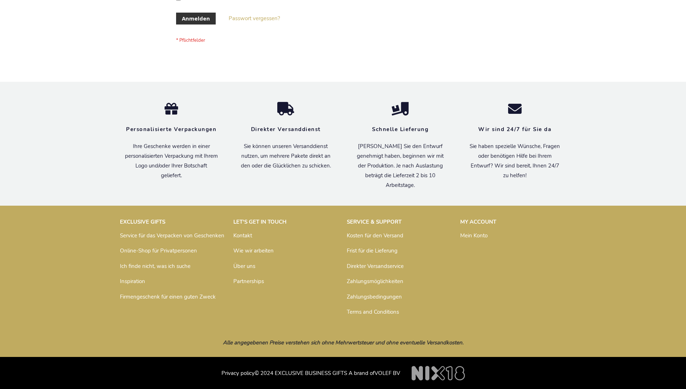
scroll to position [241, 0]
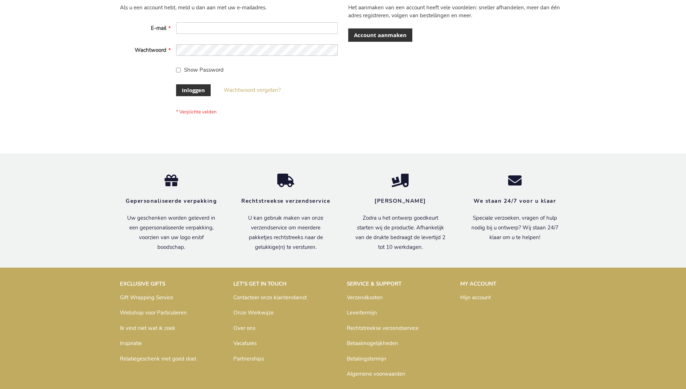
scroll to position [245, 0]
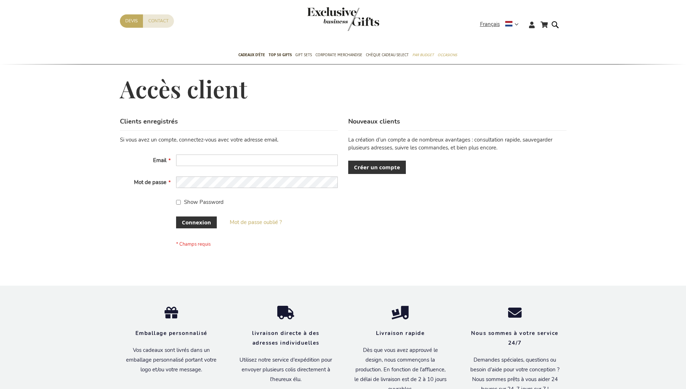
scroll to position [249, 0]
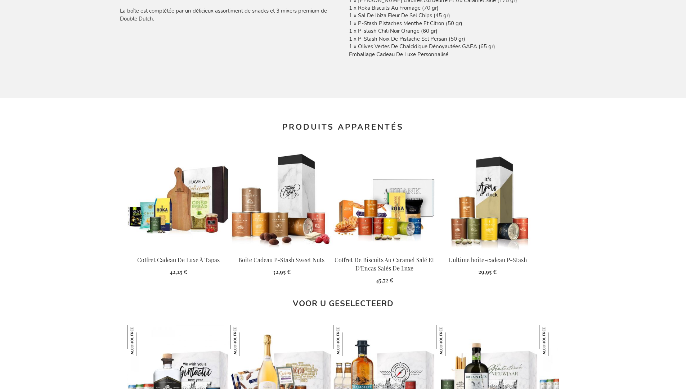
scroll to position [1016, 0]
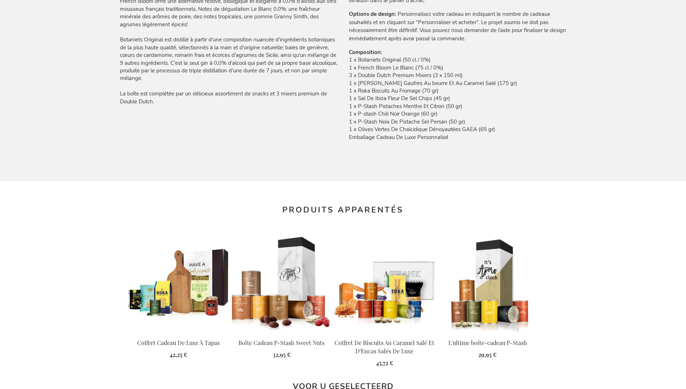
scroll to position [1016, 0]
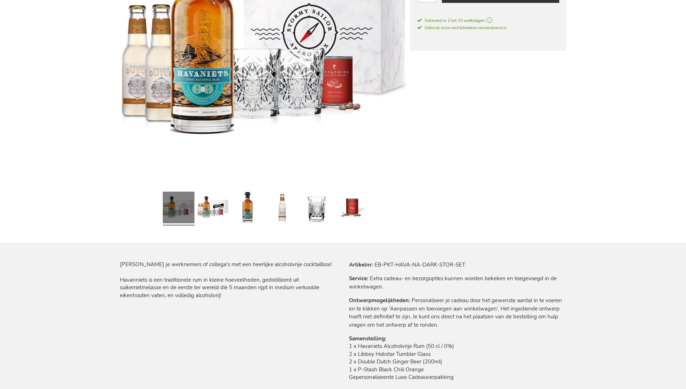
scroll to position [958, 0]
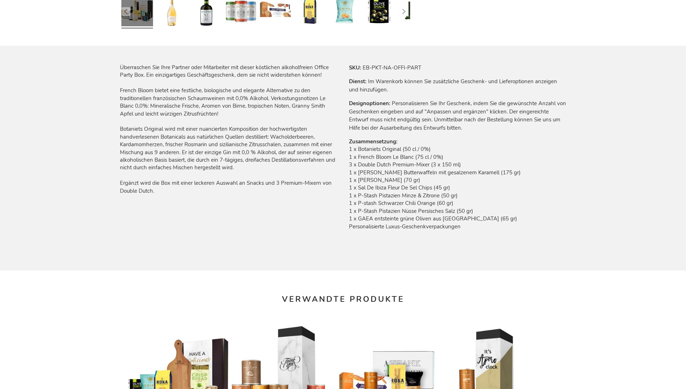
scroll to position [1001, 0]
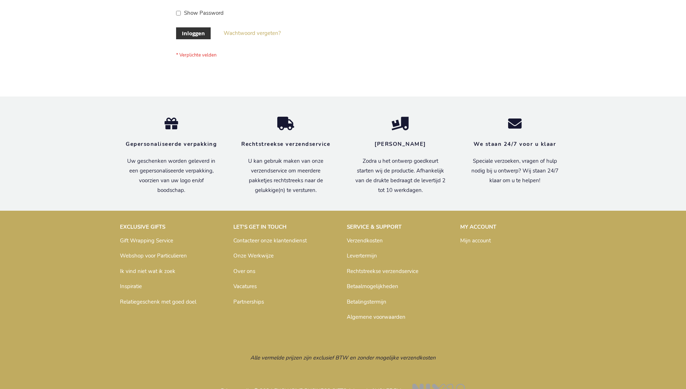
scroll to position [245, 0]
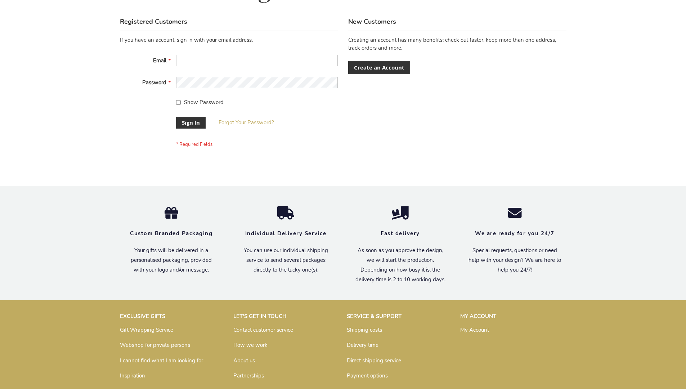
scroll to position [232, 0]
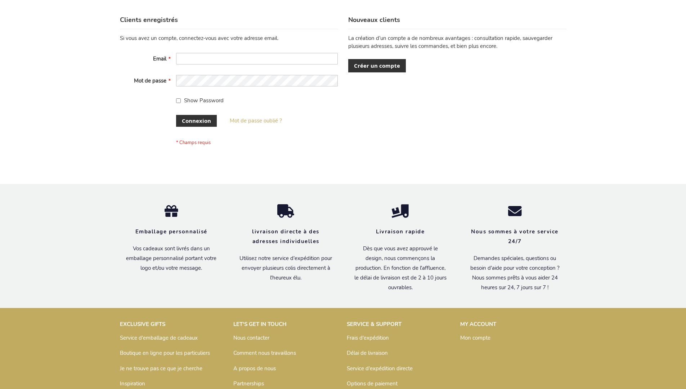
scroll to position [249, 0]
